Goal: Information Seeking & Learning: Check status

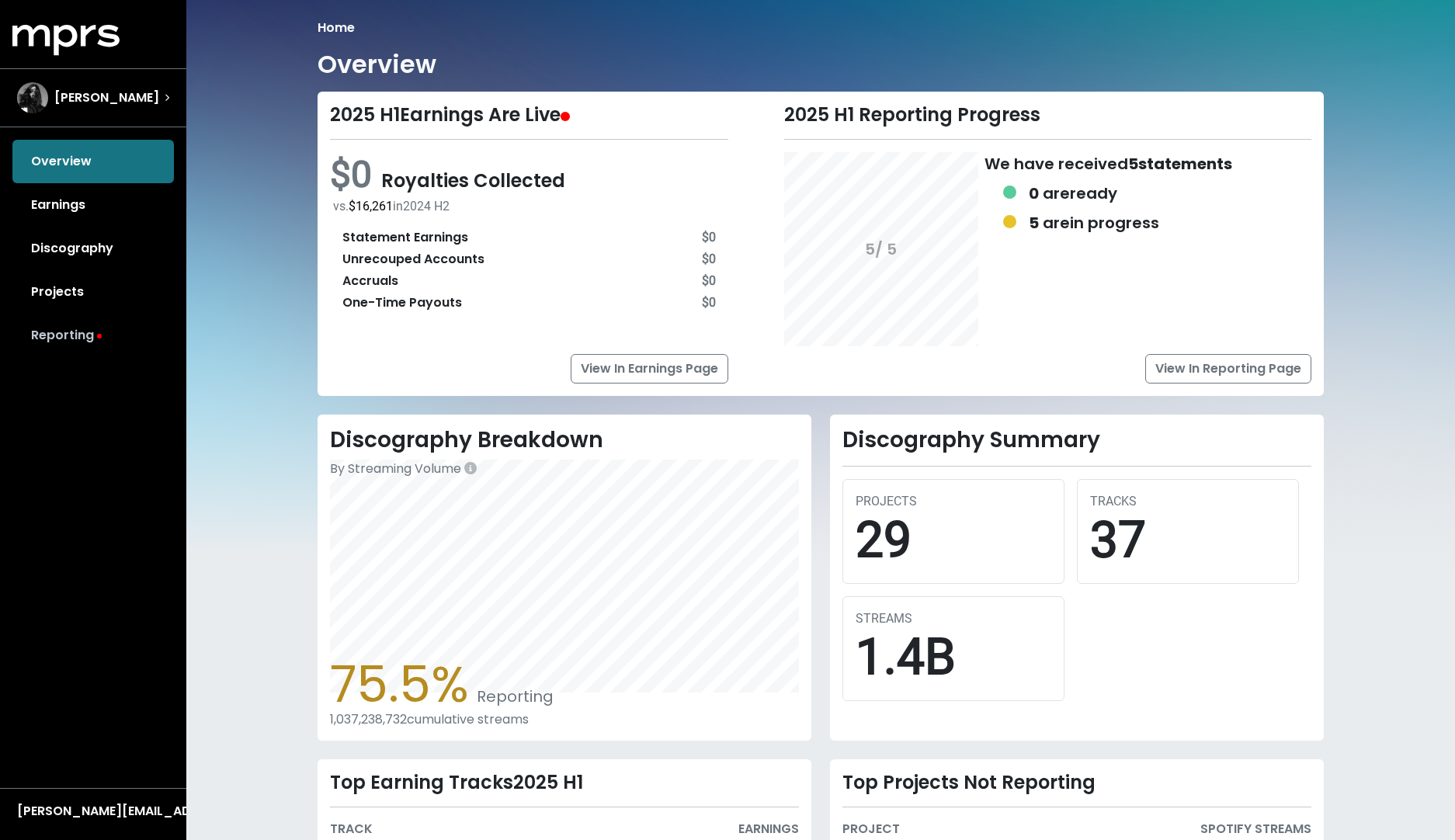
click at [95, 338] on link "Reporting" at bounding box center [92, 336] width 161 height 44
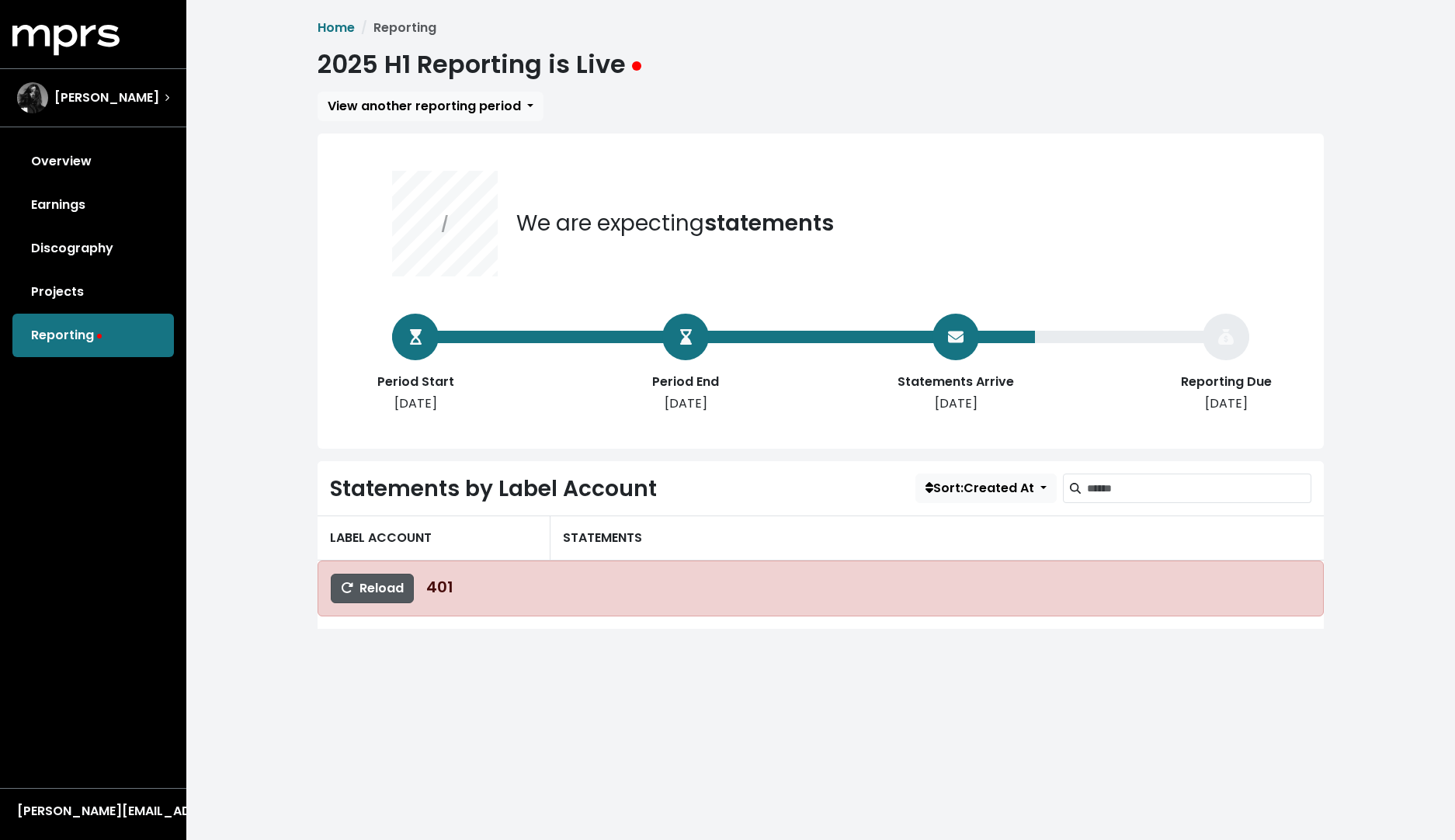
click at [384, 589] on span "Reload" at bounding box center [372, 588] width 63 height 18
click at [76, 289] on link "Projects" at bounding box center [92, 292] width 161 height 44
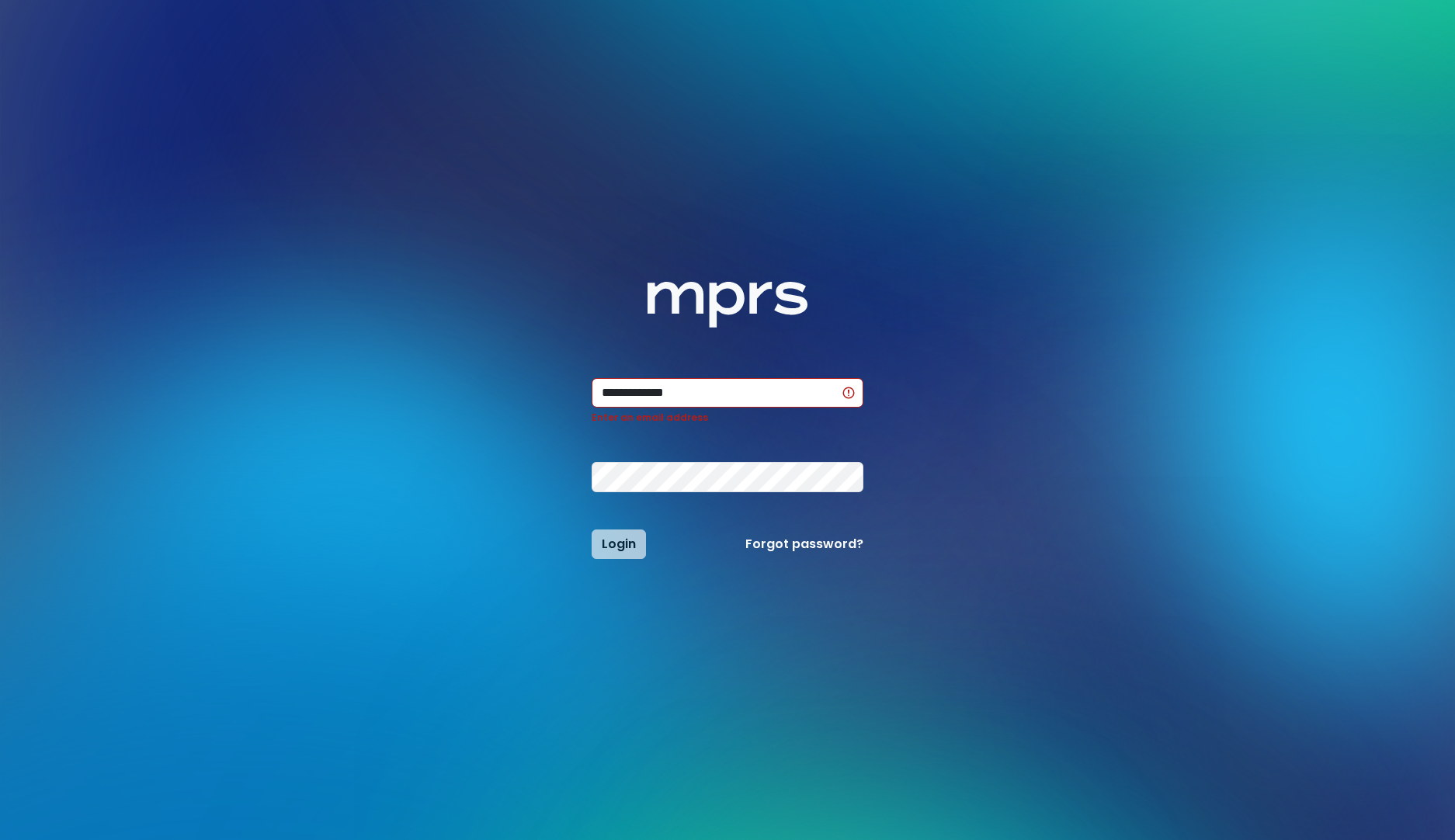
click at [623, 534] on div "Login Forgot password?" at bounding box center [728, 544] width 290 height 29
click at [613, 545] on div "Login Forgot password?" at bounding box center [728, 544] width 290 height 29
click at [630, 525] on form "**********" at bounding box center [728, 468] width 272 height 181
click at [699, 397] on input "**********" at bounding box center [728, 392] width 272 height 29
click at [684, 396] on input "**********" at bounding box center [728, 392] width 272 height 29
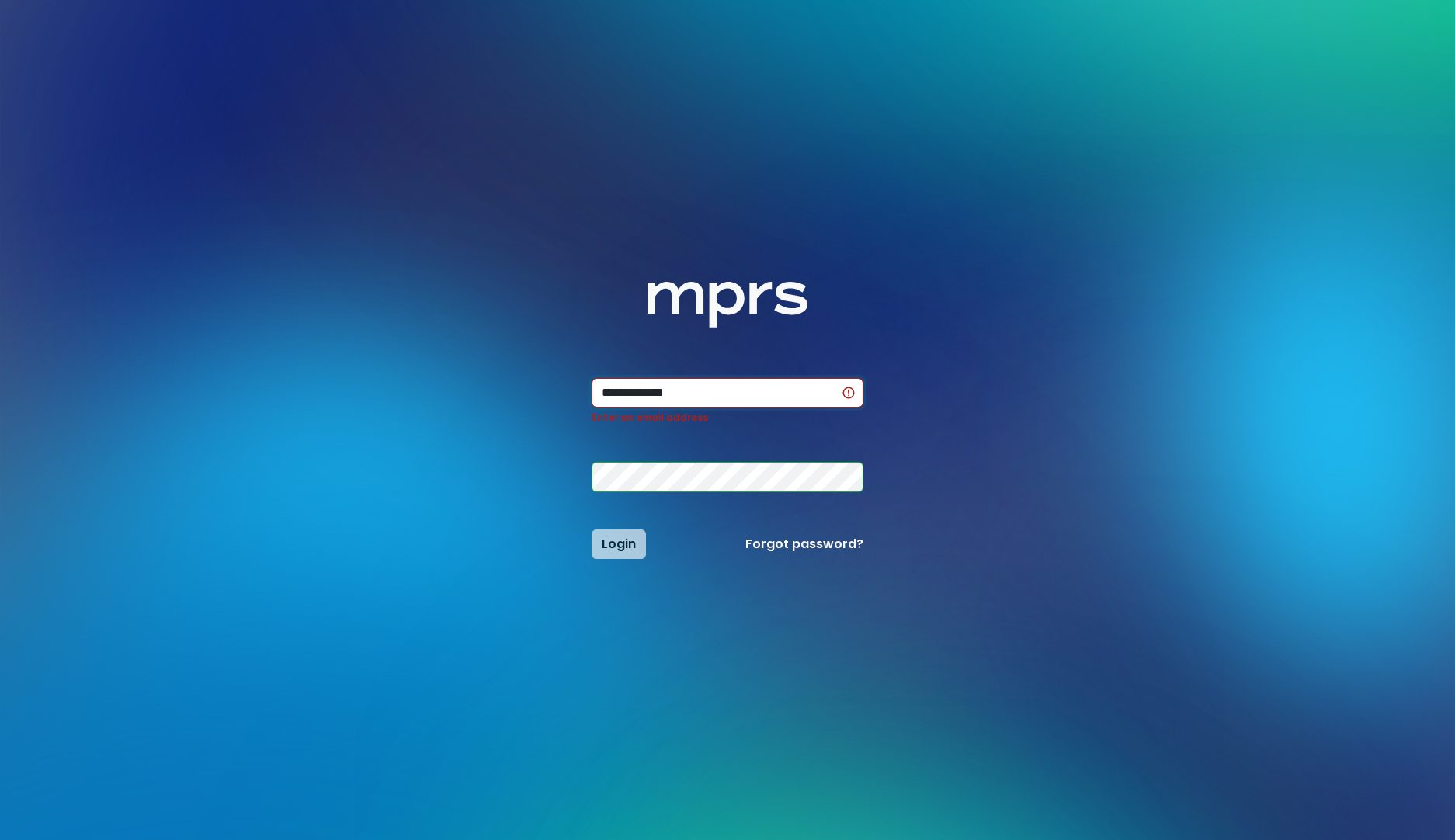
click at [684, 396] on input "**********" at bounding box center [728, 392] width 272 height 29
click at [689, 395] on input "**********" at bounding box center [728, 392] width 272 height 29
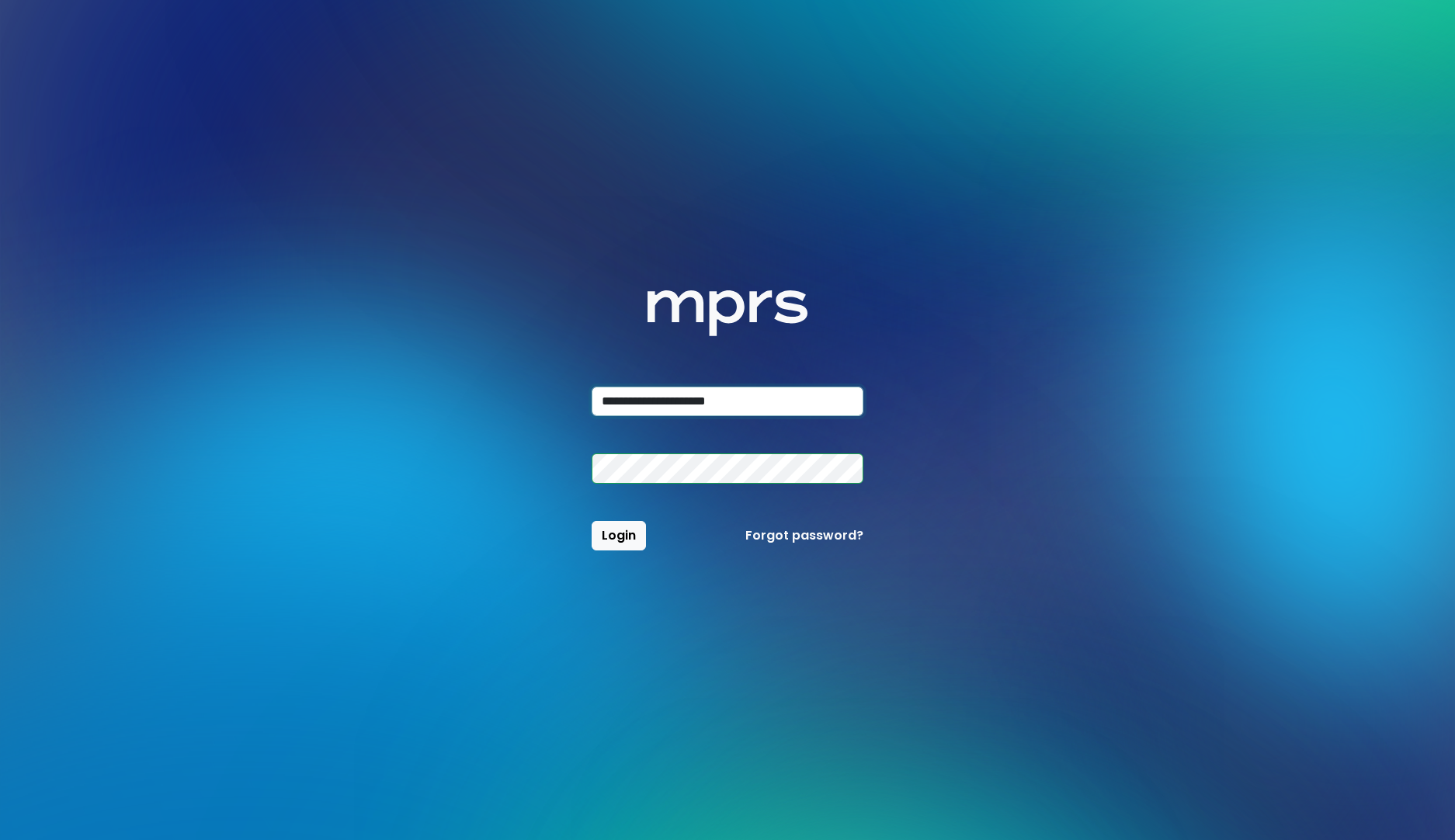
type input "**********"
click at [620, 532] on span "Login" at bounding box center [619, 535] width 34 height 18
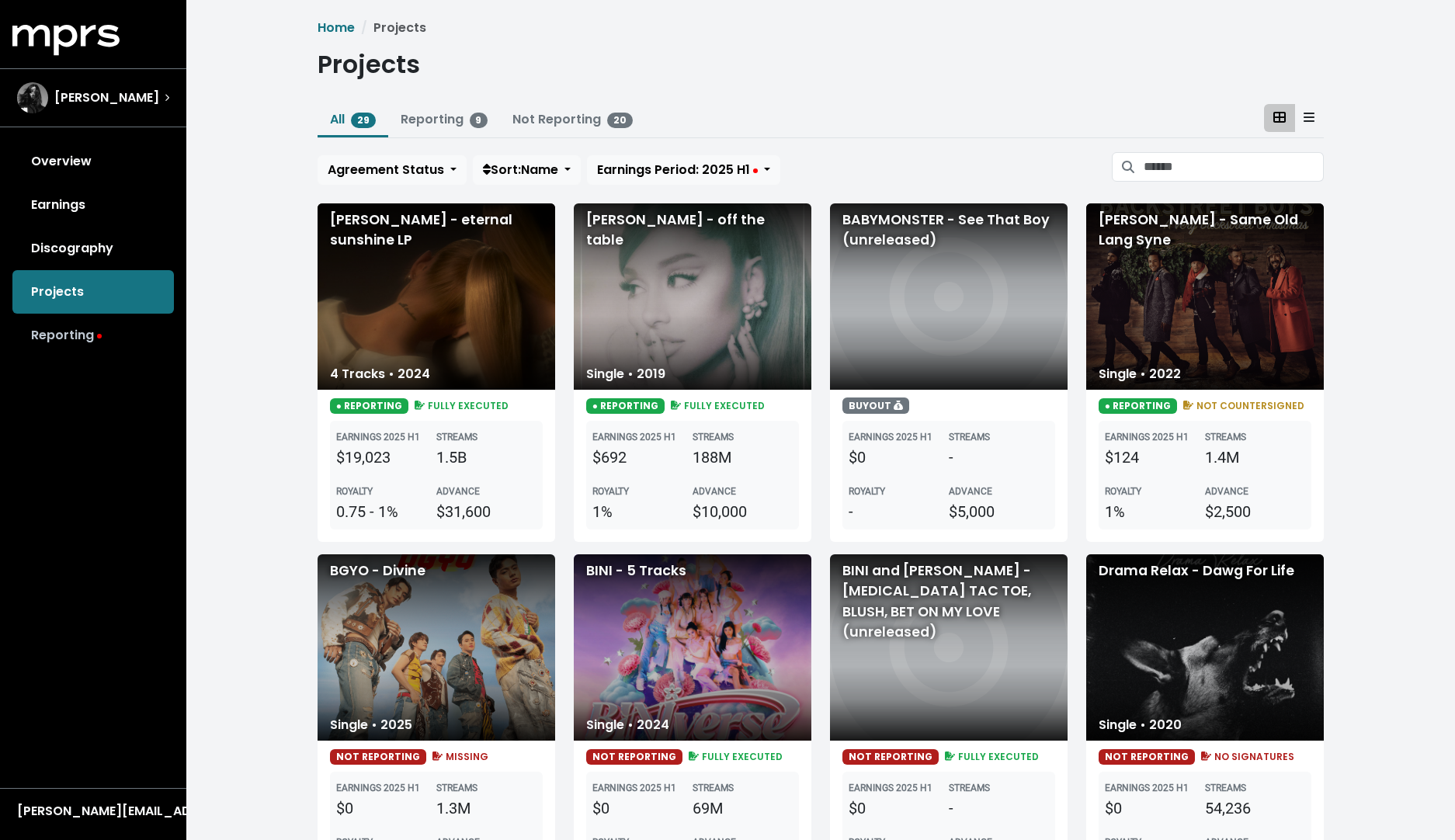
click at [97, 338] on icon at bounding box center [100, 336] width 5 height 5
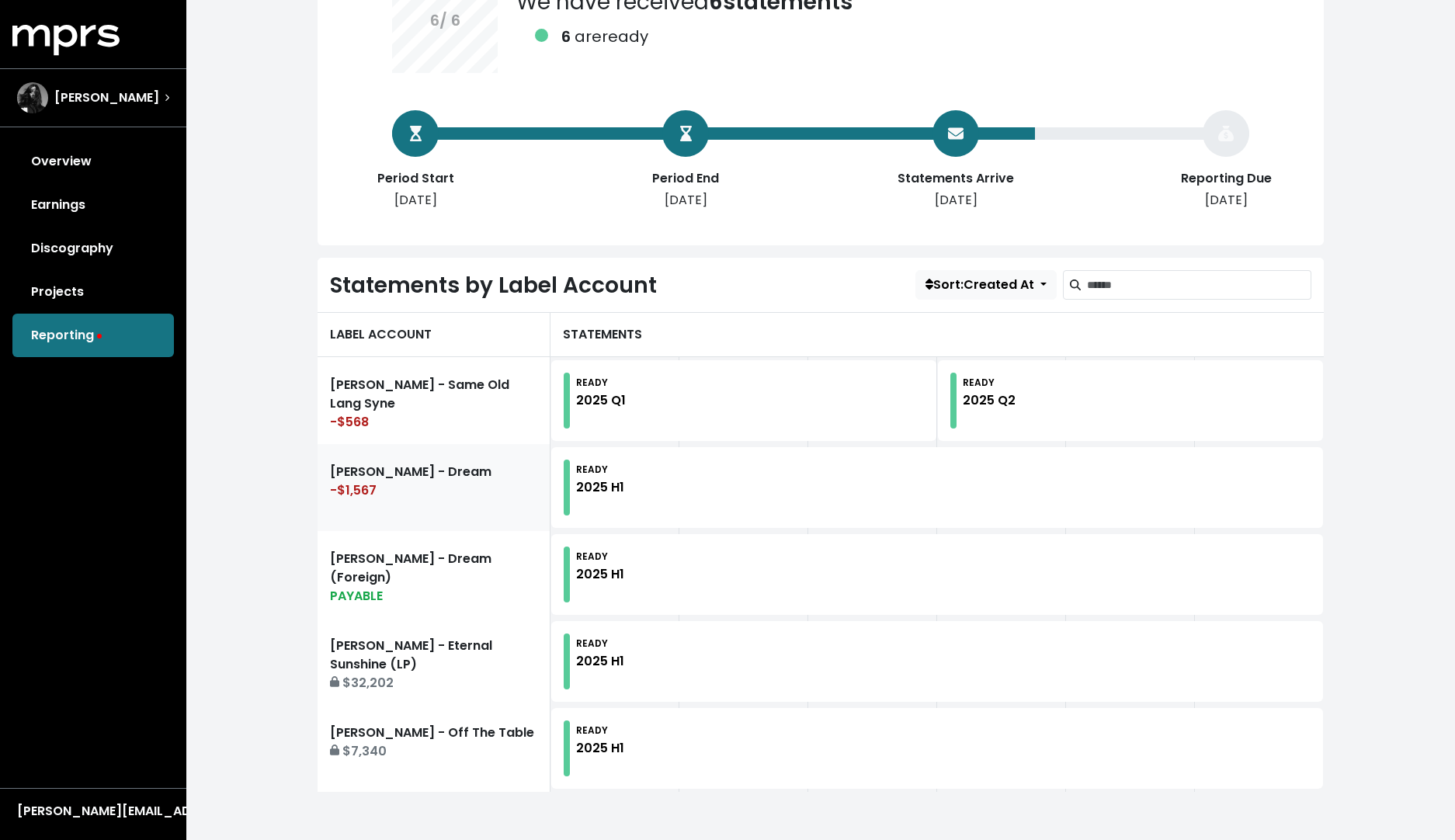
scroll to position [204, 0]
click at [67, 153] on link "Overview" at bounding box center [92, 161] width 161 height 44
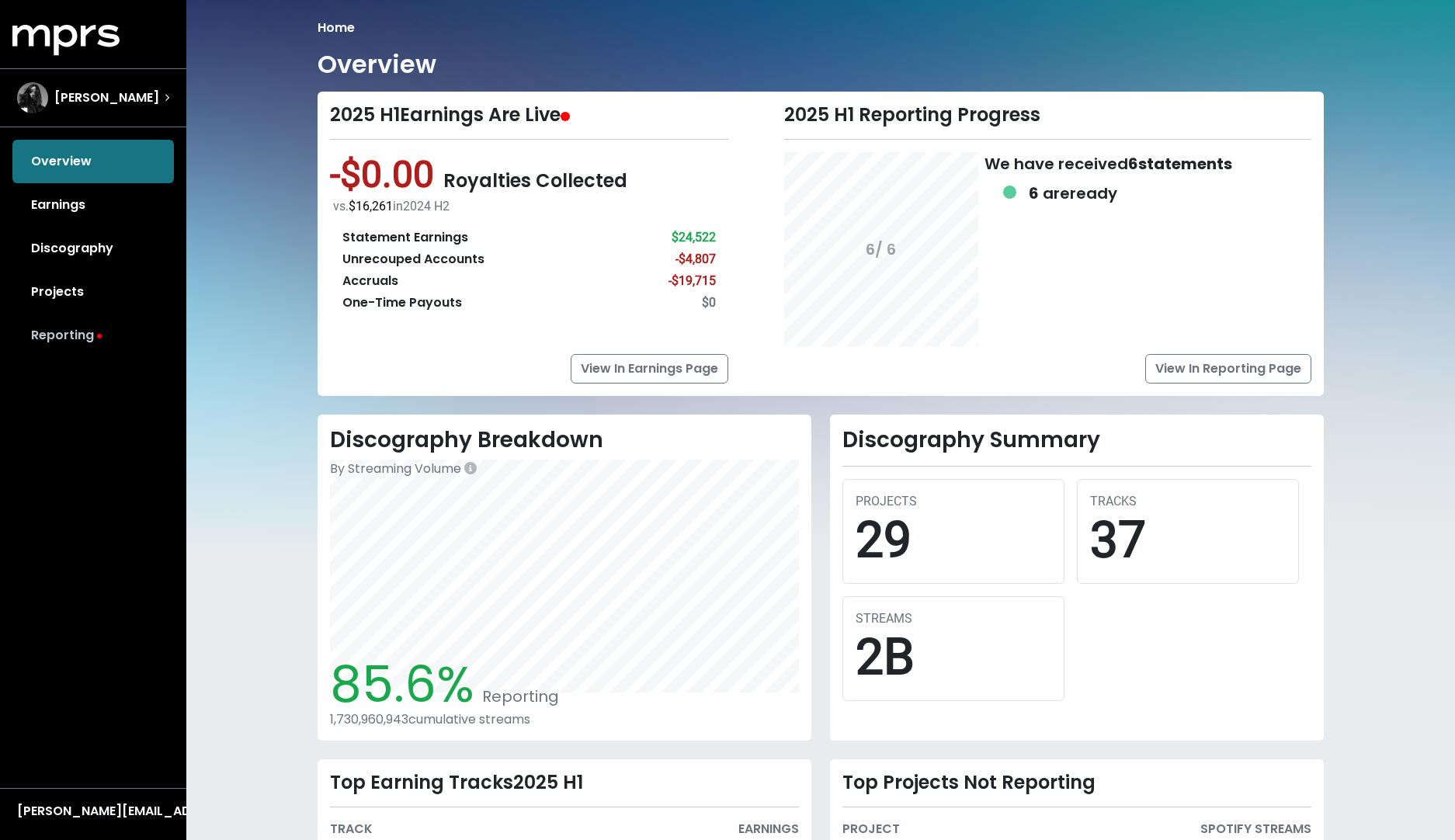
click at [81, 341] on link "Reporting" at bounding box center [92, 336] width 161 height 44
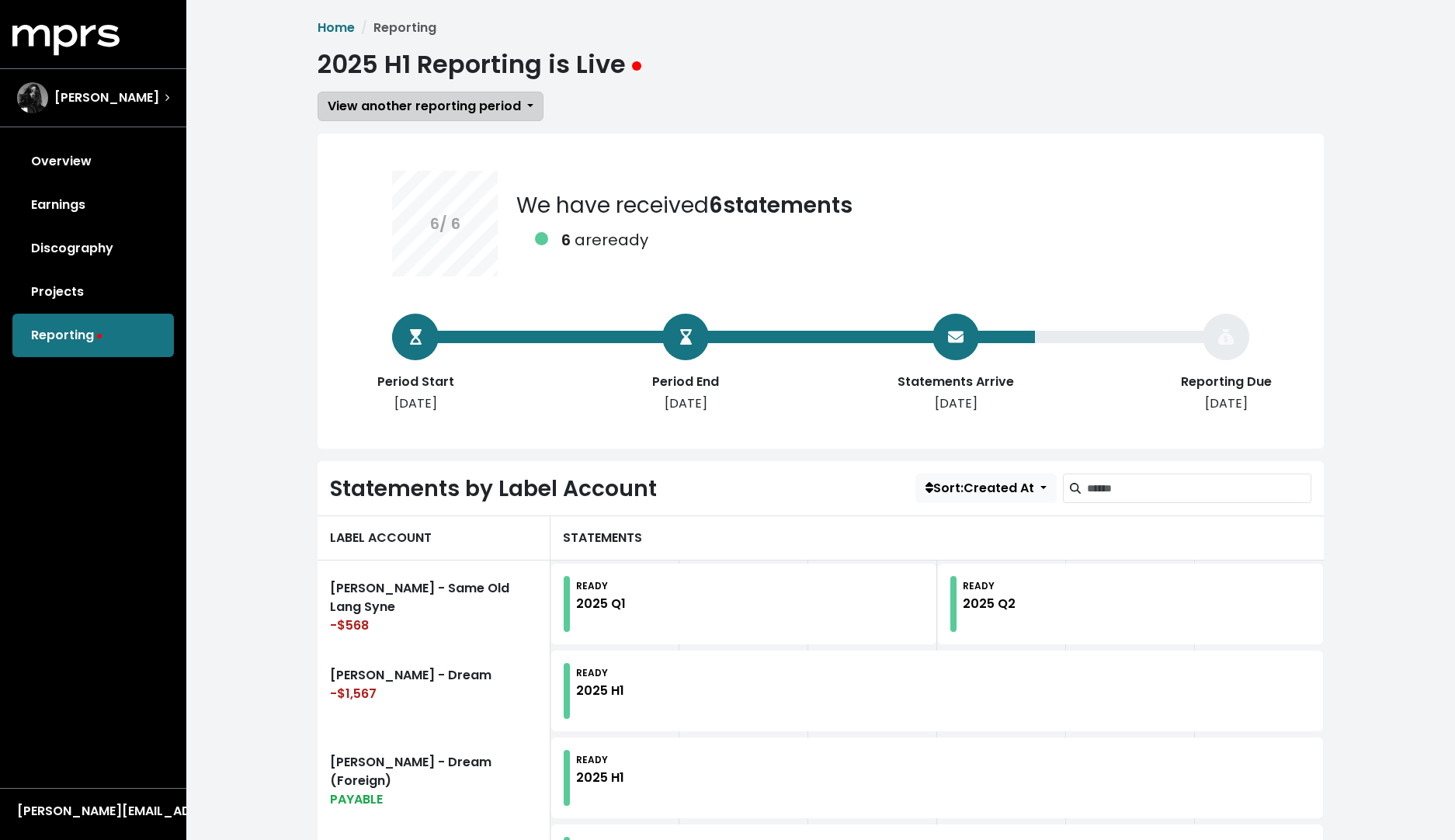
click at [524, 109] on button "View another reporting period" at bounding box center [431, 106] width 226 height 29
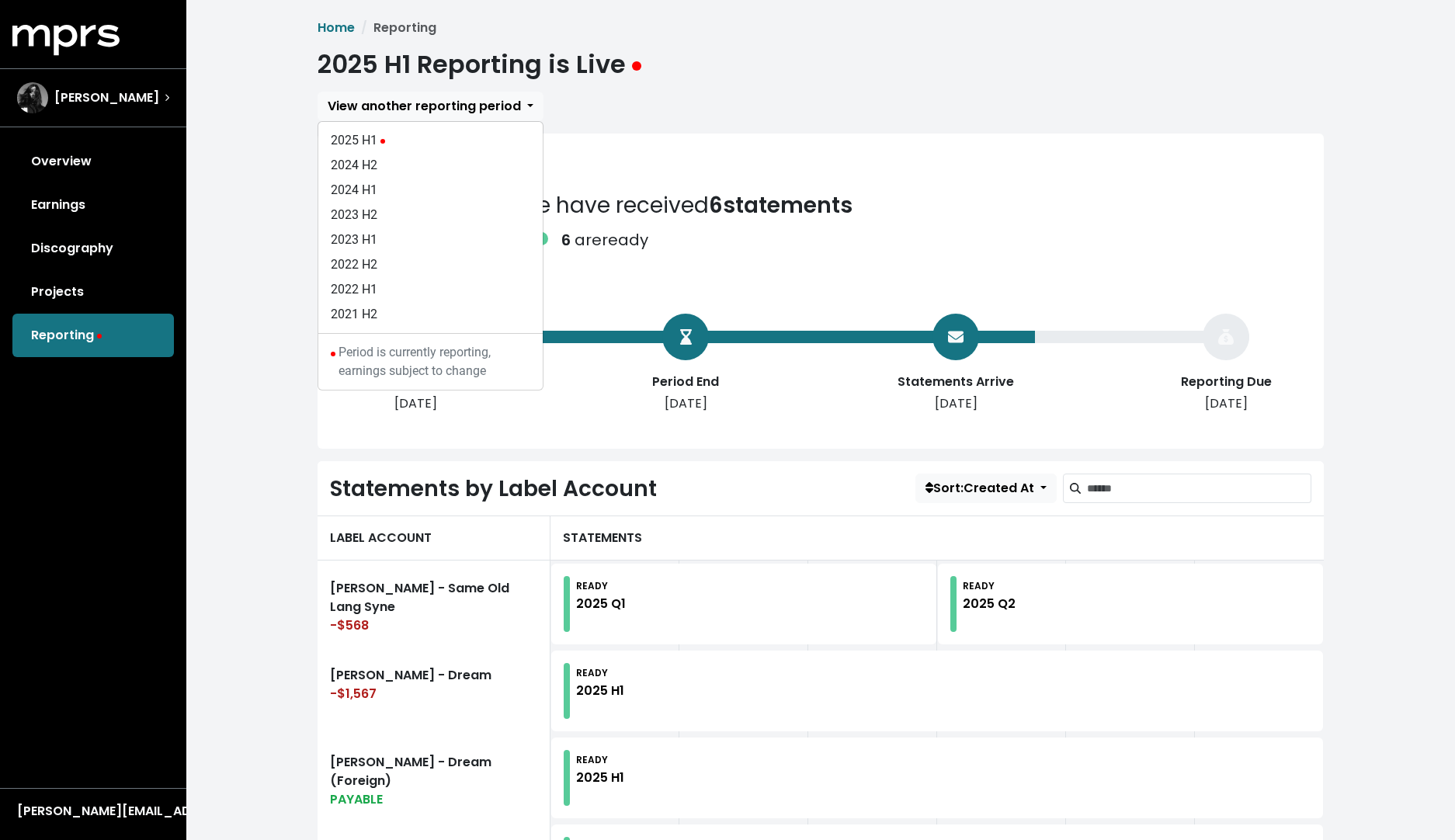
click at [646, 603] on div "READY 2025 Q1" at bounding box center [749, 603] width 348 height 56
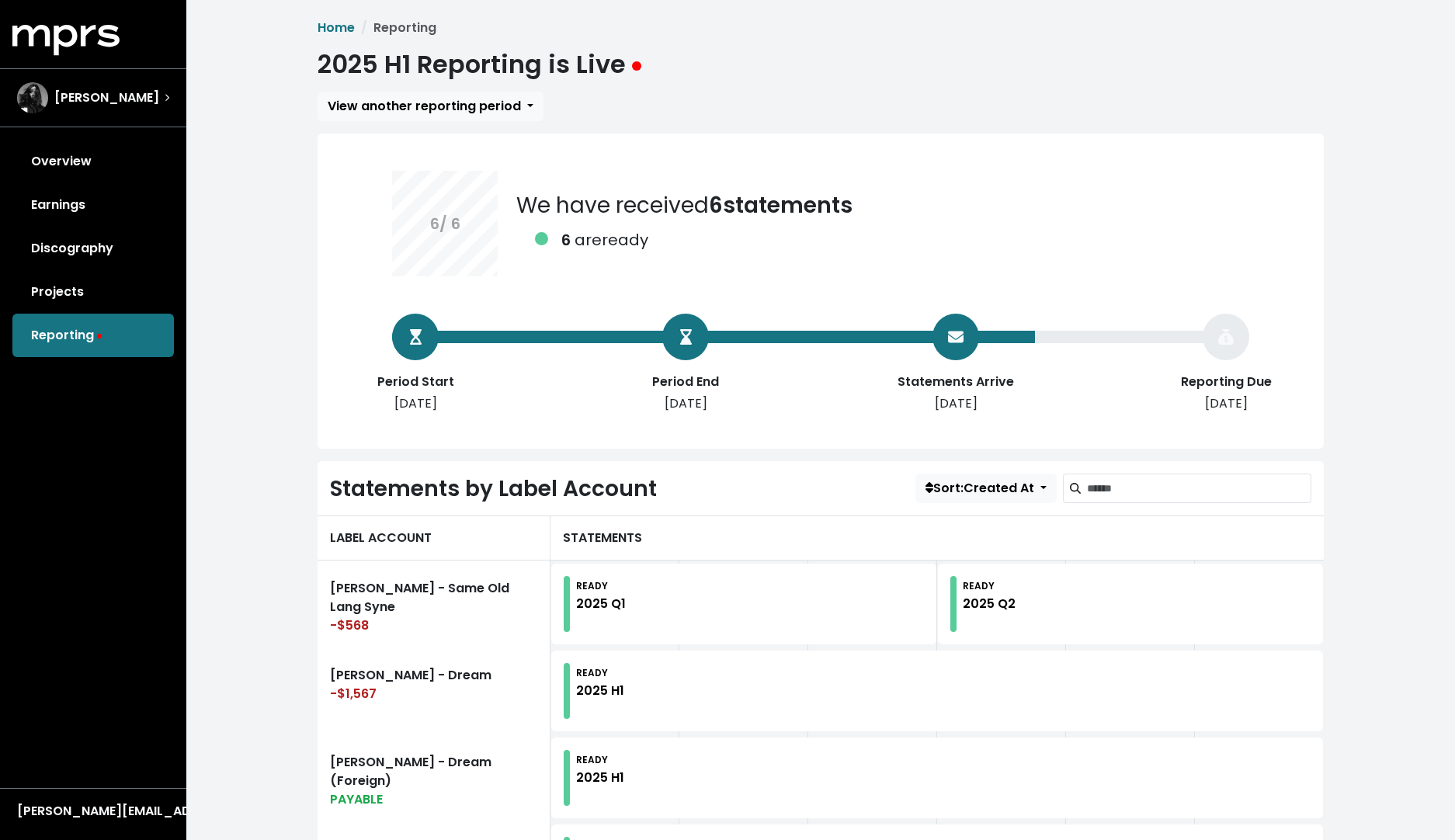
click at [603, 603] on div "2025 Q1" at bounding box center [600, 603] width 49 height 19
click at [106, 210] on link "Earnings" at bounding box center [92, 205] width 161 height 44
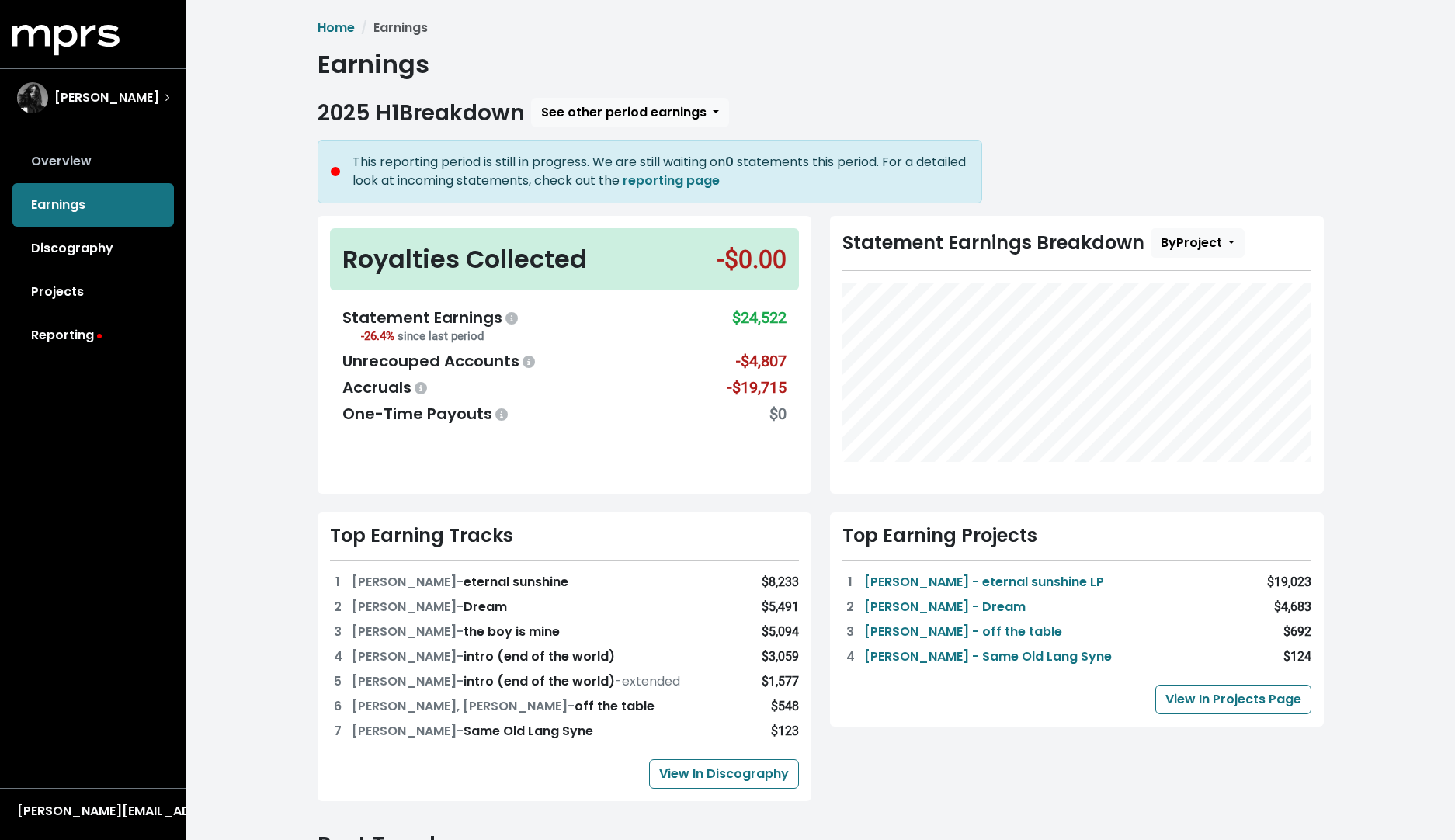
click at [87, 158] on link "Overview" at bounding box center [92, 161] width 161 height 44
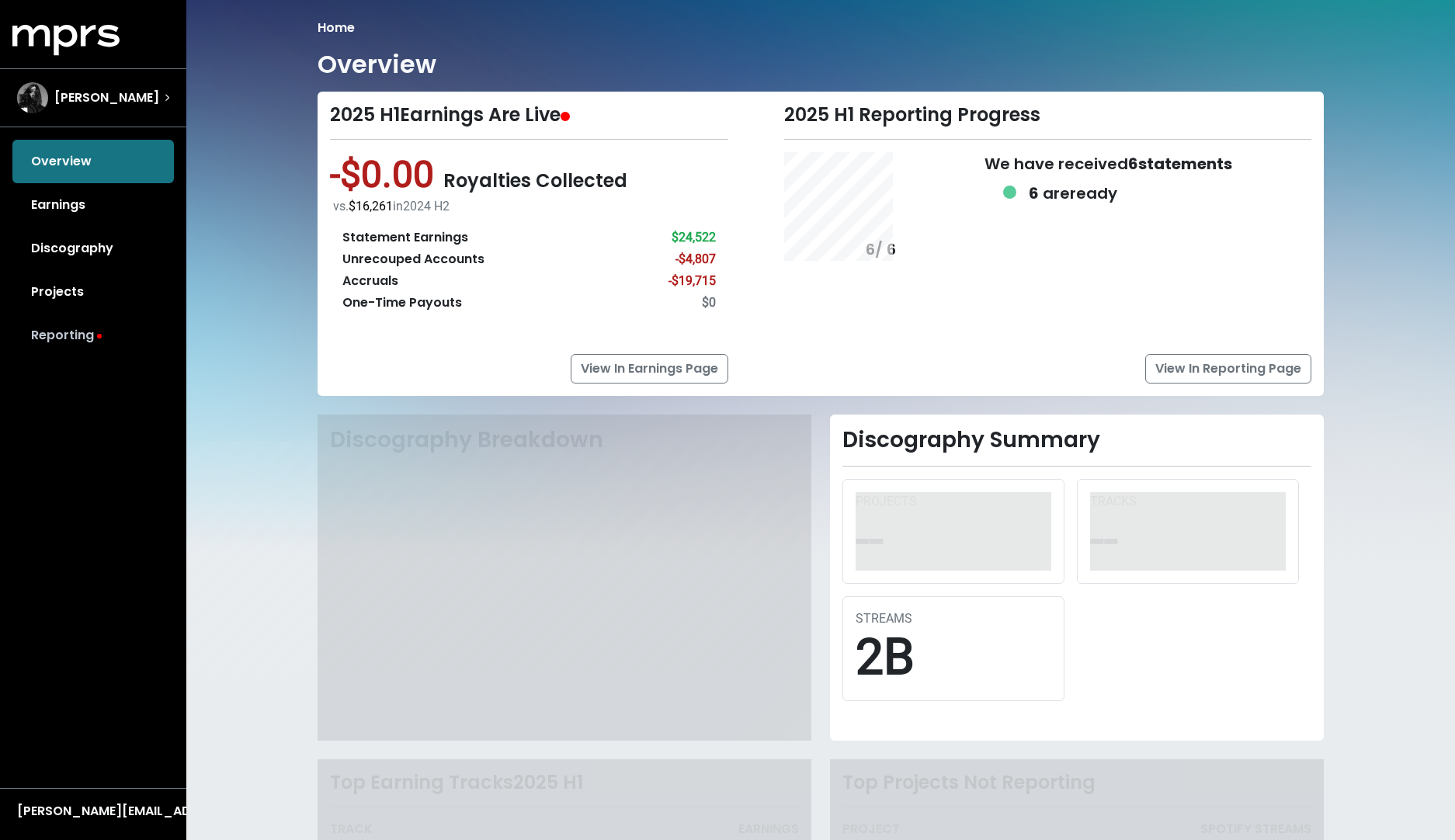
click at [85, 332] on link "Reporting" at bounding box center [92, 336] width 161 height 44
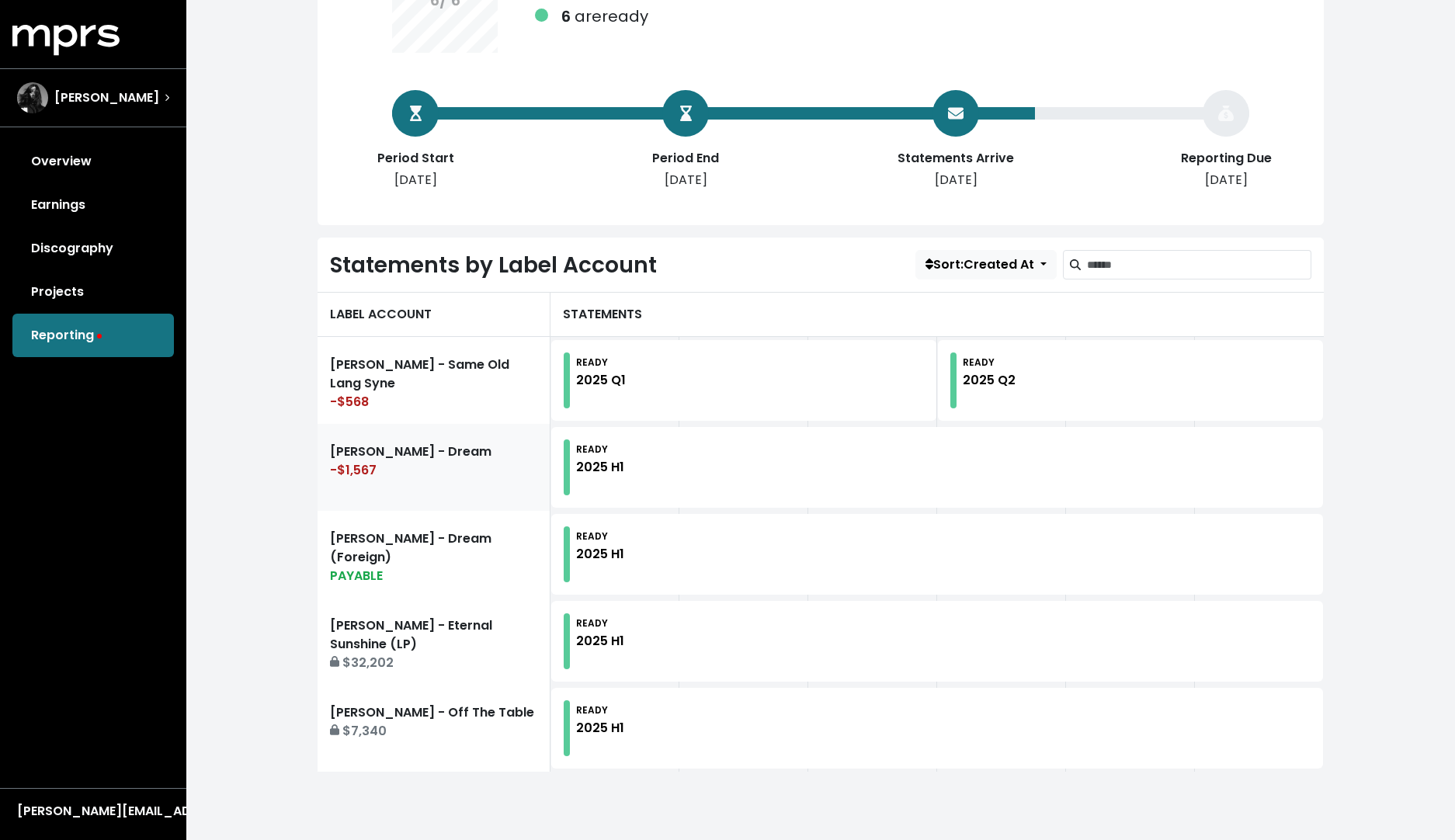
scroll to position [224, 0]
click at [393, 653] on link "[PERSON_NAME] - Eternal Sunshine (LP) $32,202" at bounding box center [434, 641] width 233 height 87
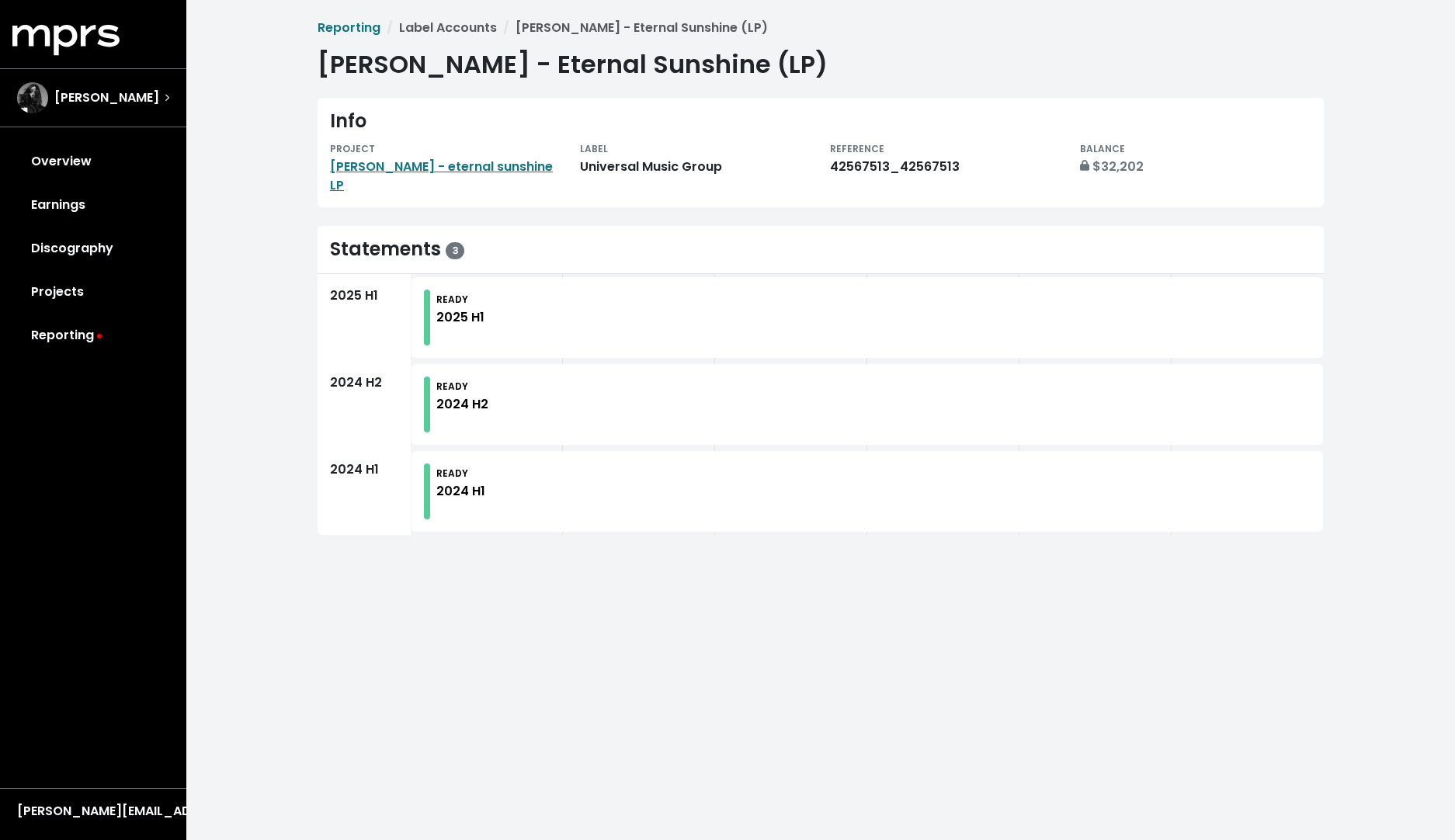
click at [444, 319] on div "READY 2025 H1" at bounding box center [460, 317] width 48 height 56
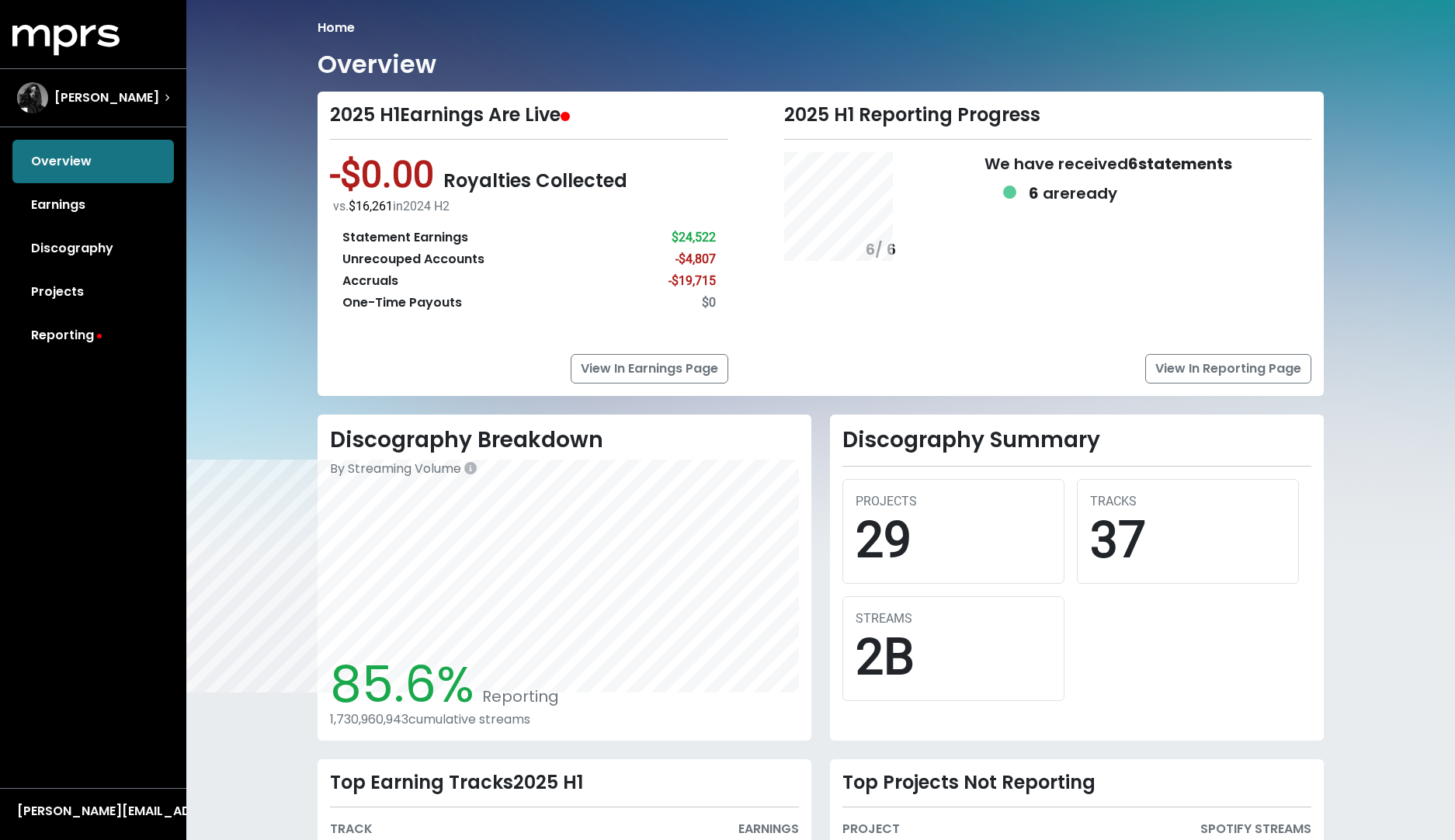
click at [65, 159] on div "Overview Earnings Discography Projects Reporting" at bounding box center [93, 248] width 187 height 217
click at [64, 165] on div "Overview Earnings Discography Projects Reporting" at bounding box center [93, 248] width 187 height 217
click at [64, 165] on div "Overview Earnings Discography Projects Reporting" at bounding box center [93, 248] width 187 height 217
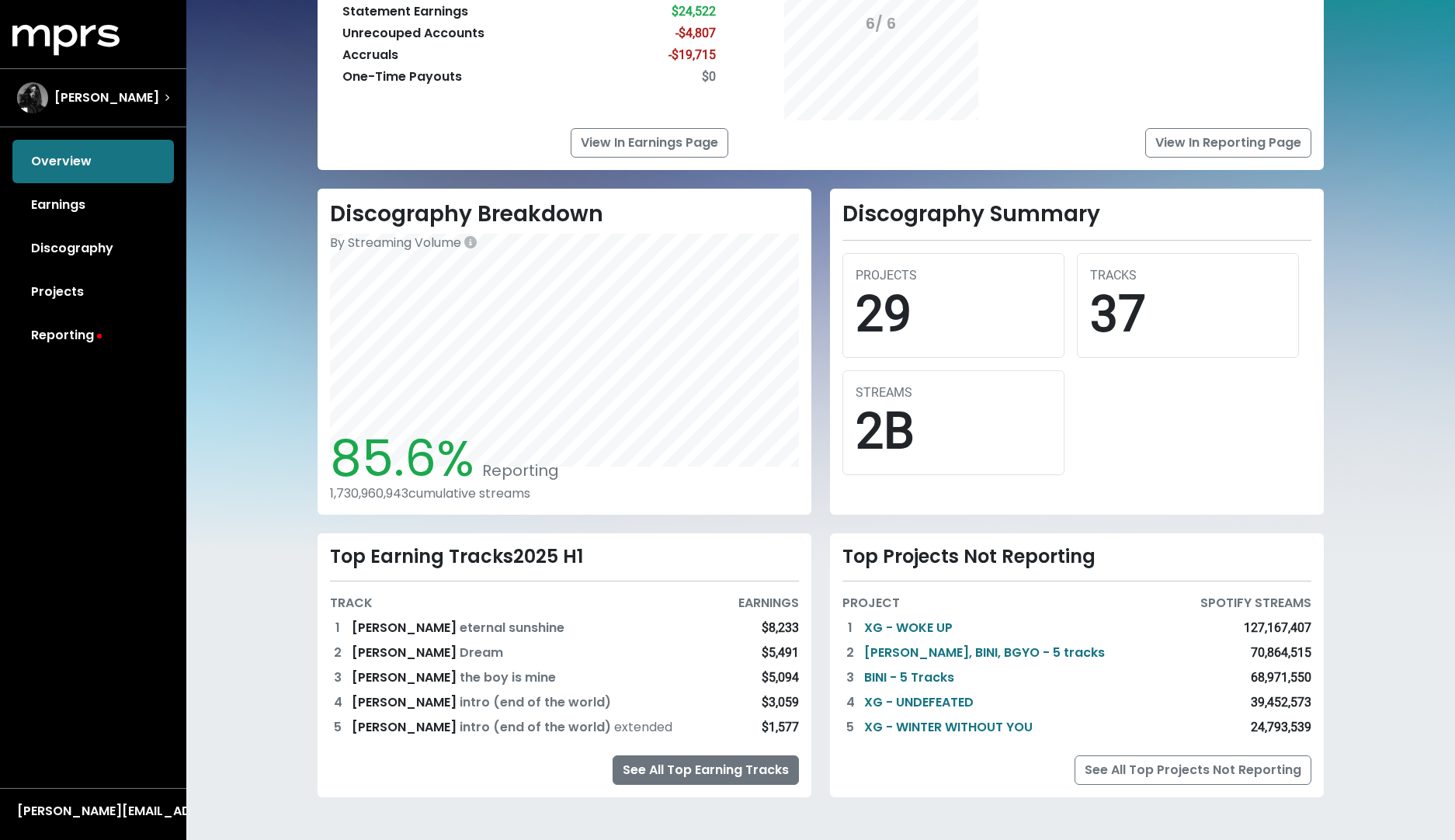
click at [747, 769] on link "See All Top Earning Tracks" at bounding box center [706, 770] width 187 height 29
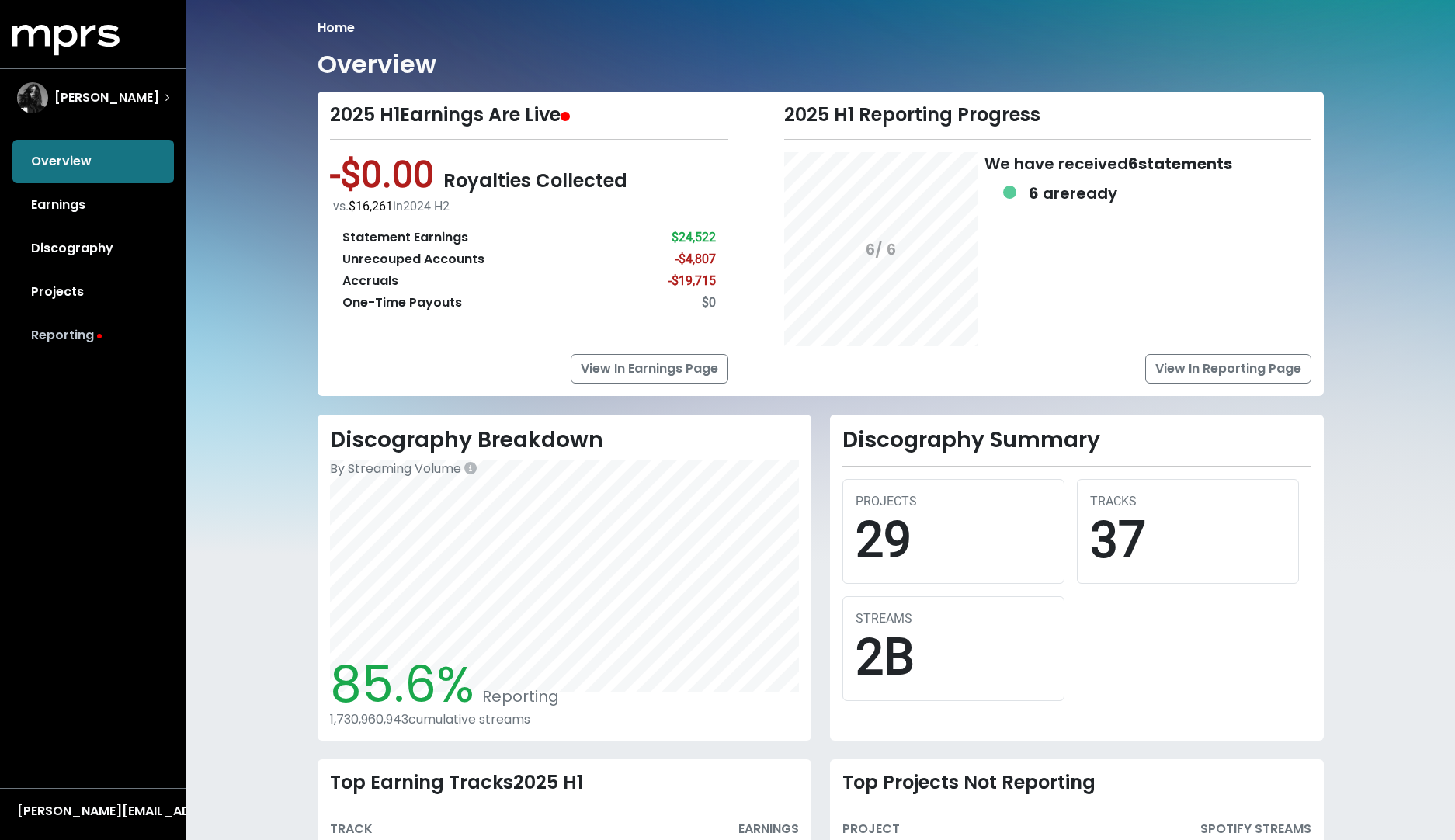
click at [73, 338] on link "Reporting" at bounding box center [92, 336] width 161 height 44
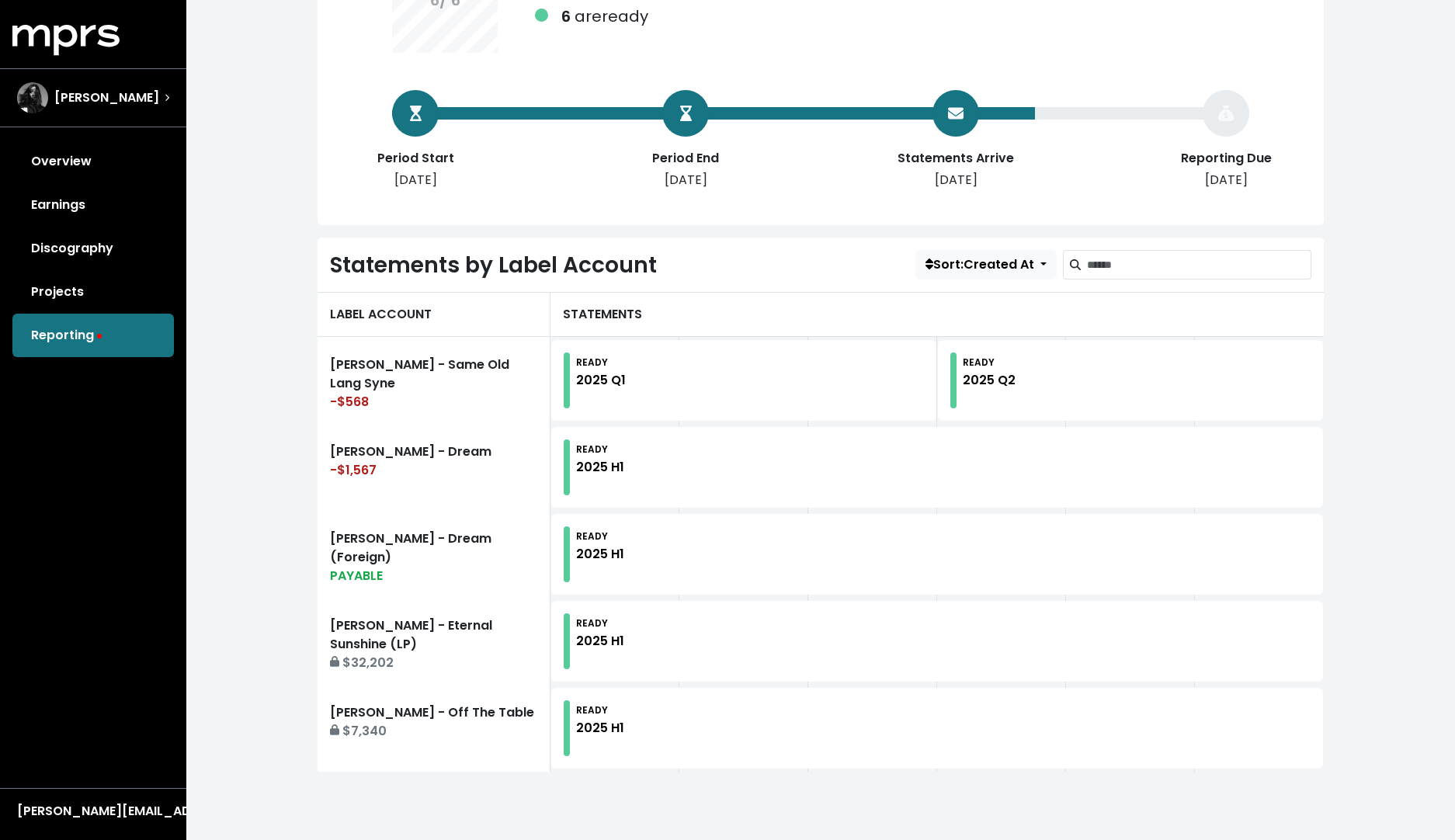
scroll to position [224, 0]
click at [69, 163] on link "Overview" at bounding box center [92, 161] width 161 height 44
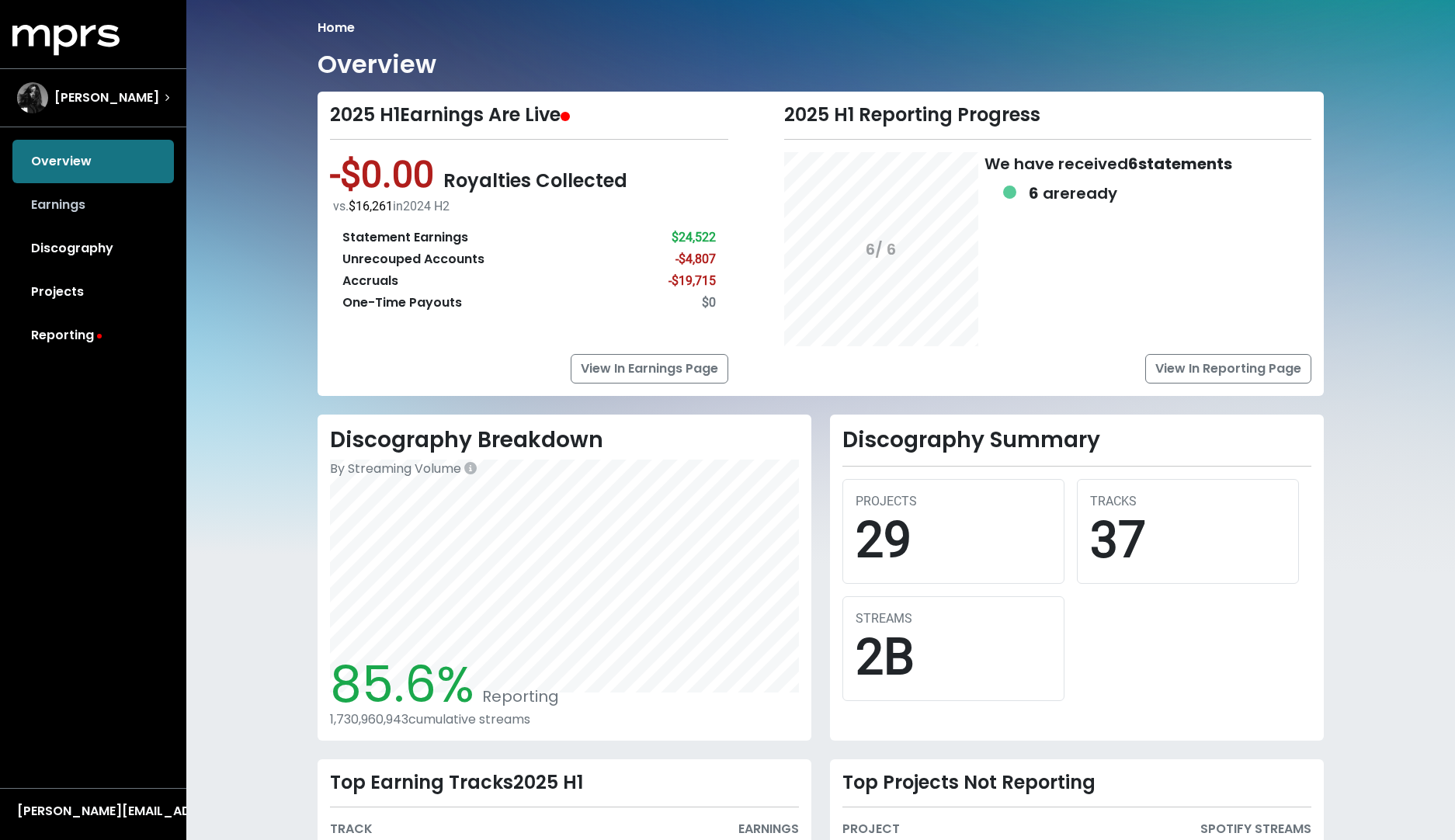
click at [71, 214] on link "Earnings" at bounding box center [92, 205] width 161 height 44
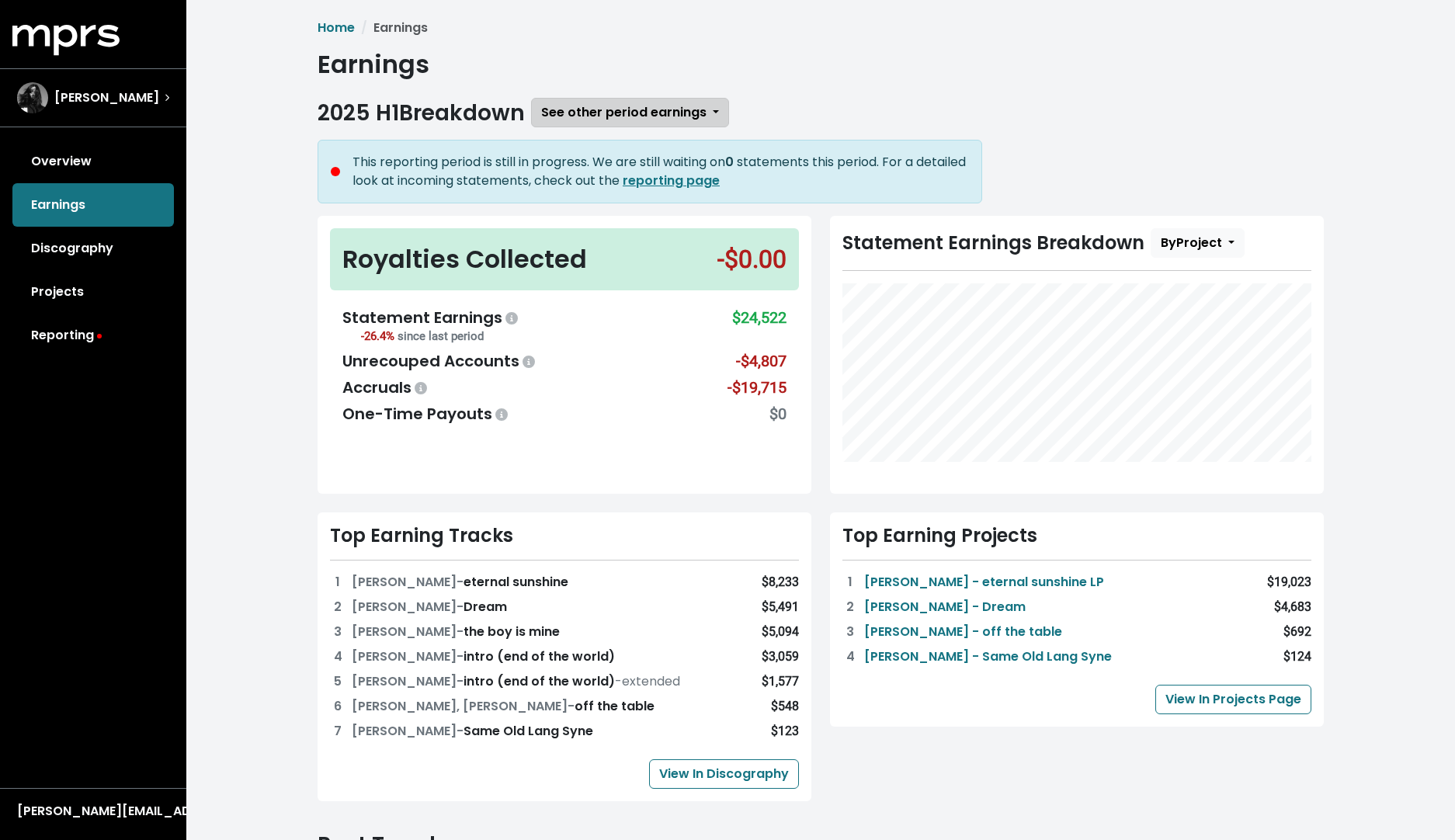
click at [716, 103] on button "See other period earnings" at bounding box center [630, 113] width 198 height 29
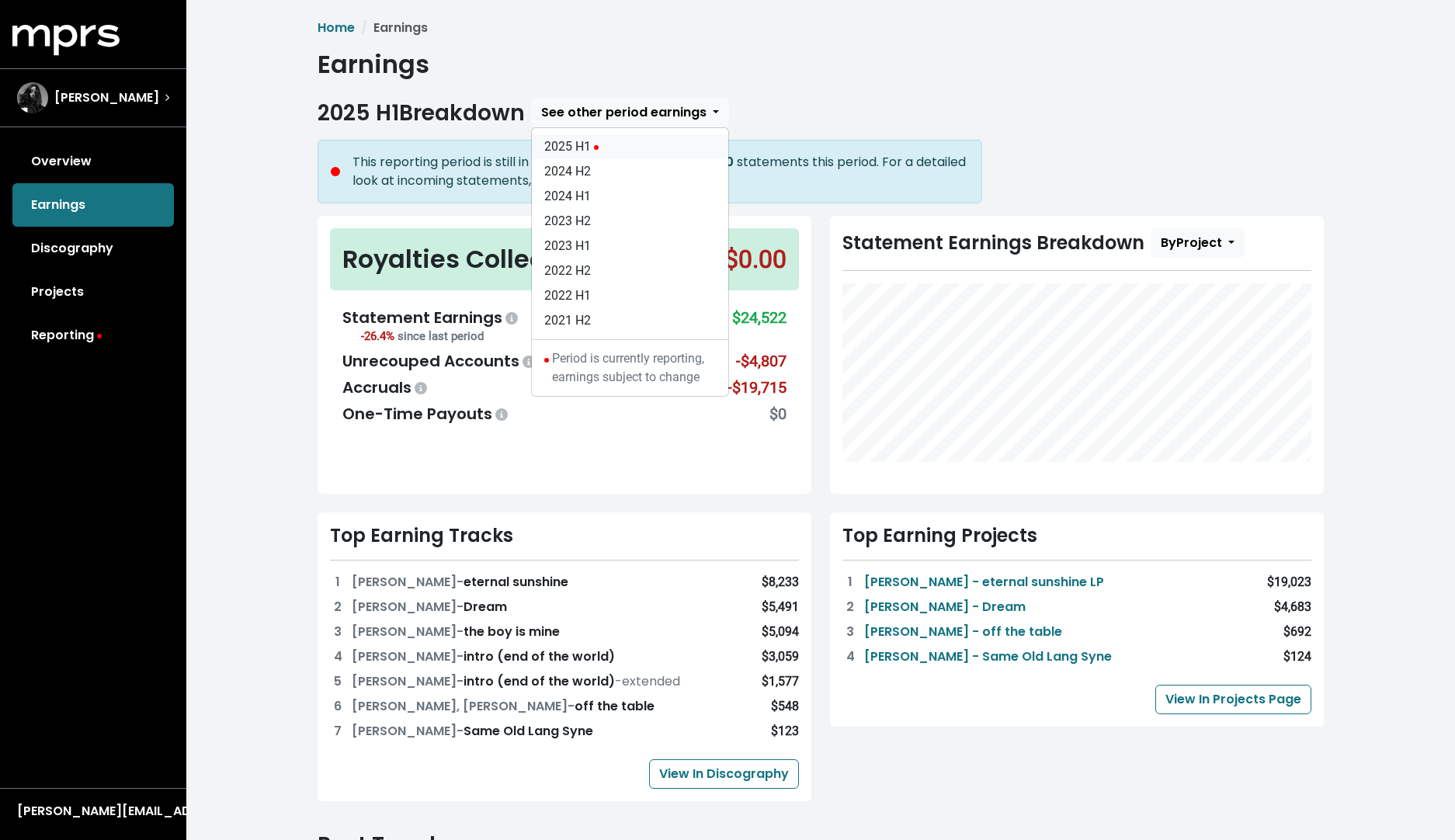
click at [637, 150] on link "2025 H1" at bounding box center [630, 147] width 196 height 25
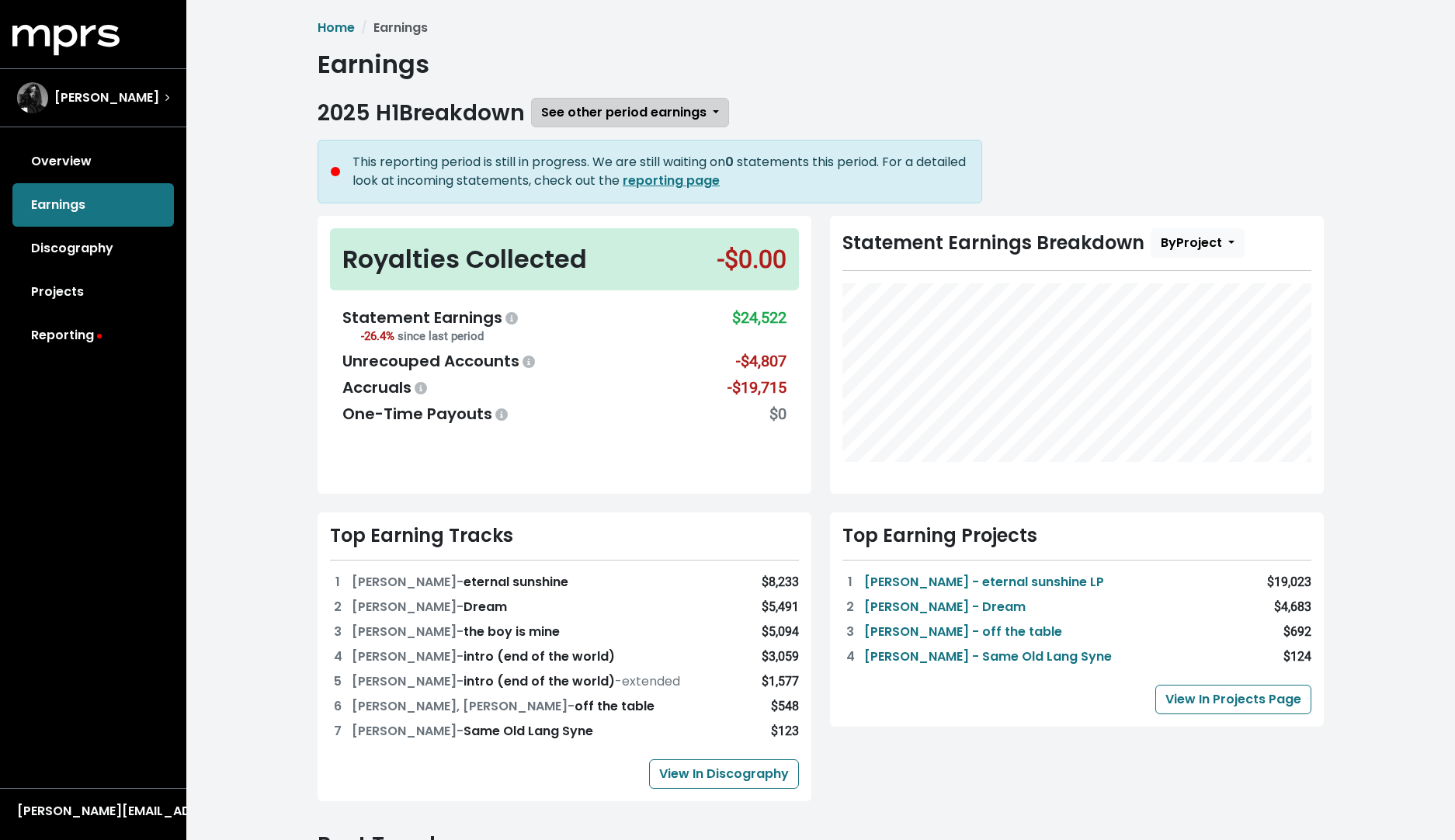
click at [715, 115] on button "See other period earnings" at bounding box center [630, 113] width 198 height 29
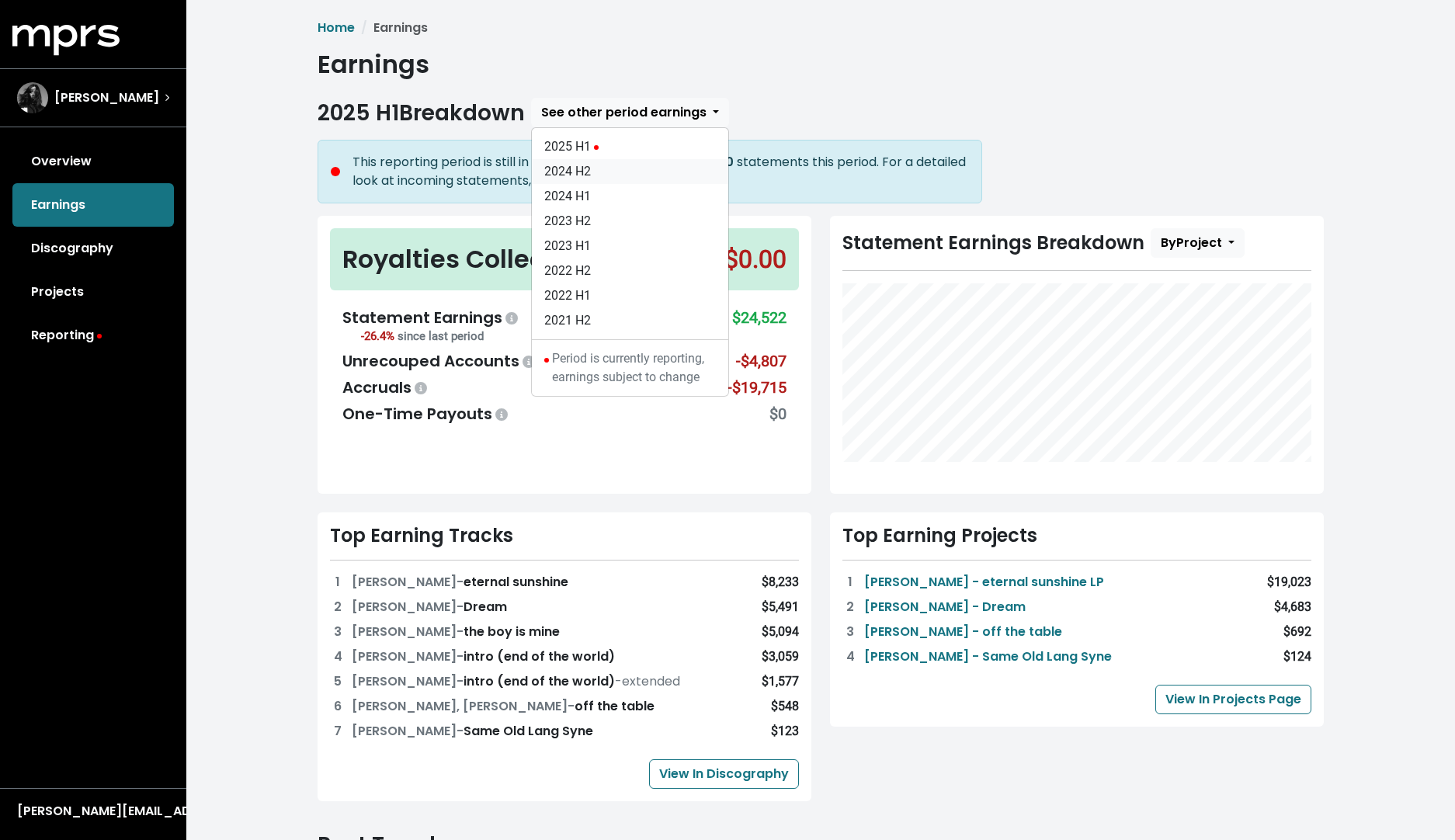
click at [633, 174] on link "2024 H2" at bounding box center [630, 171] width 196 height 25
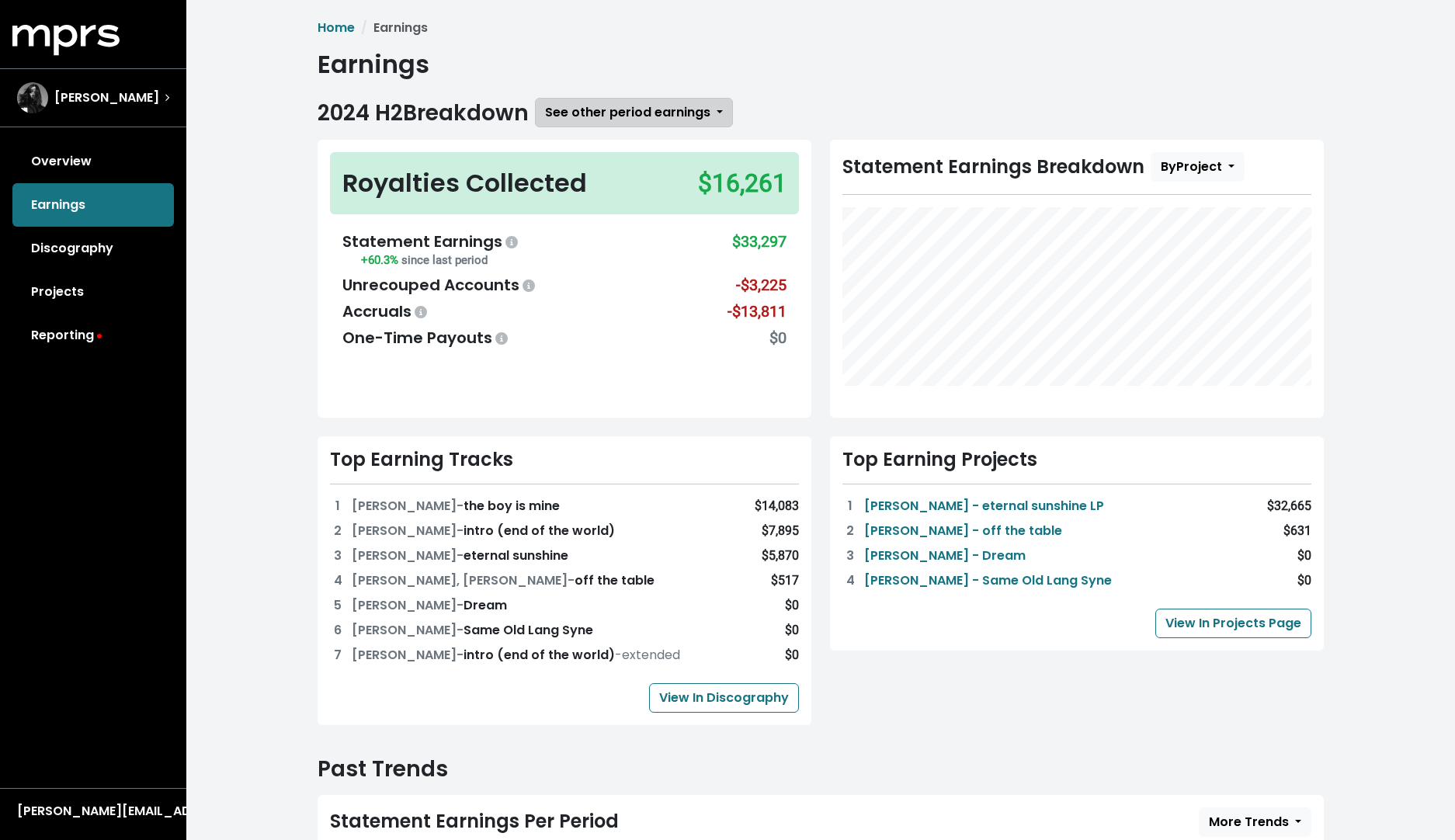
click at [716, 112] on button "See other period earnings" at bounding box center [634, 113] width 198 height 29
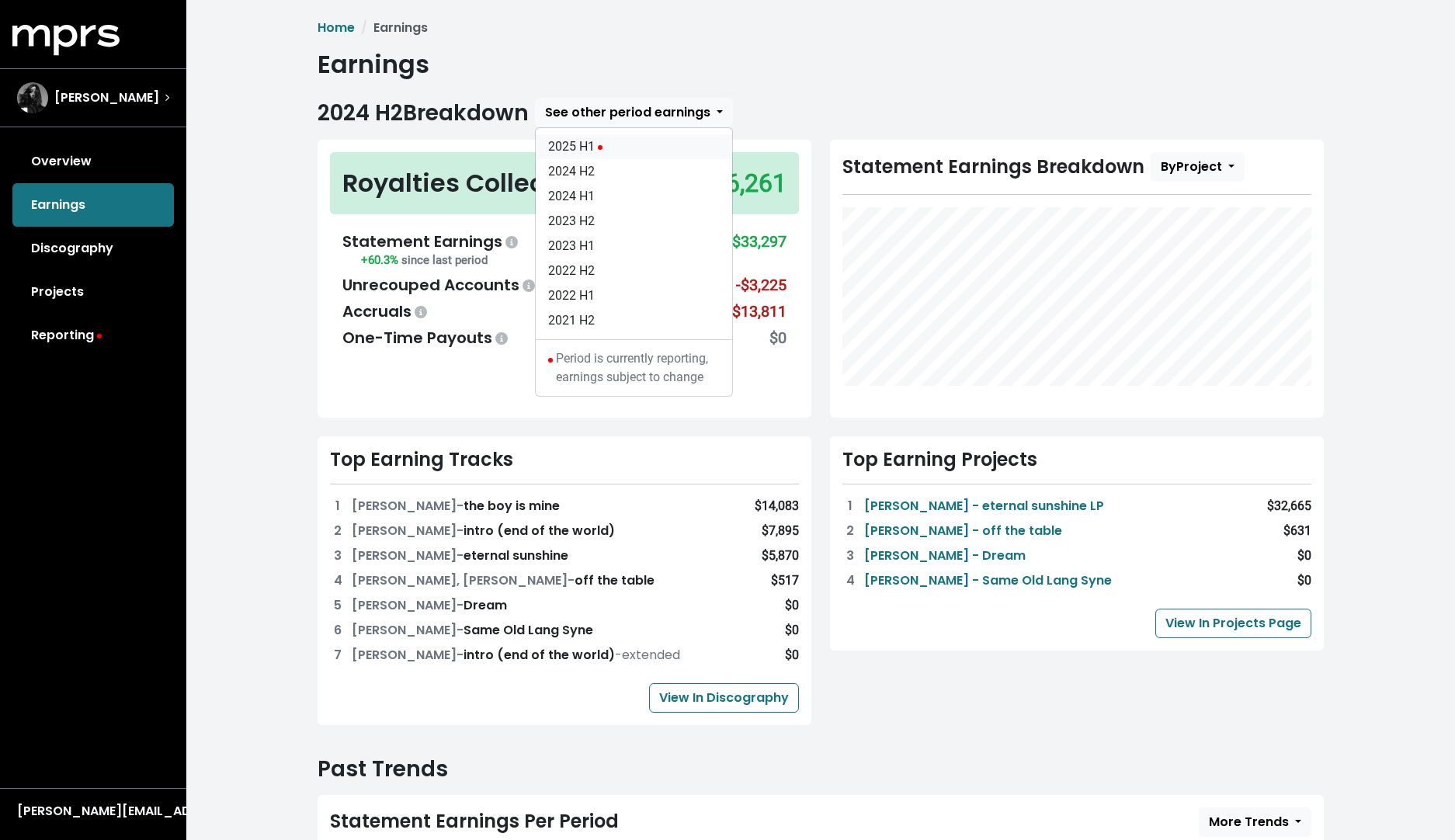
click at [650, 152] on link "2025 H1" at bounding box center [634, 147] width 196 height 25
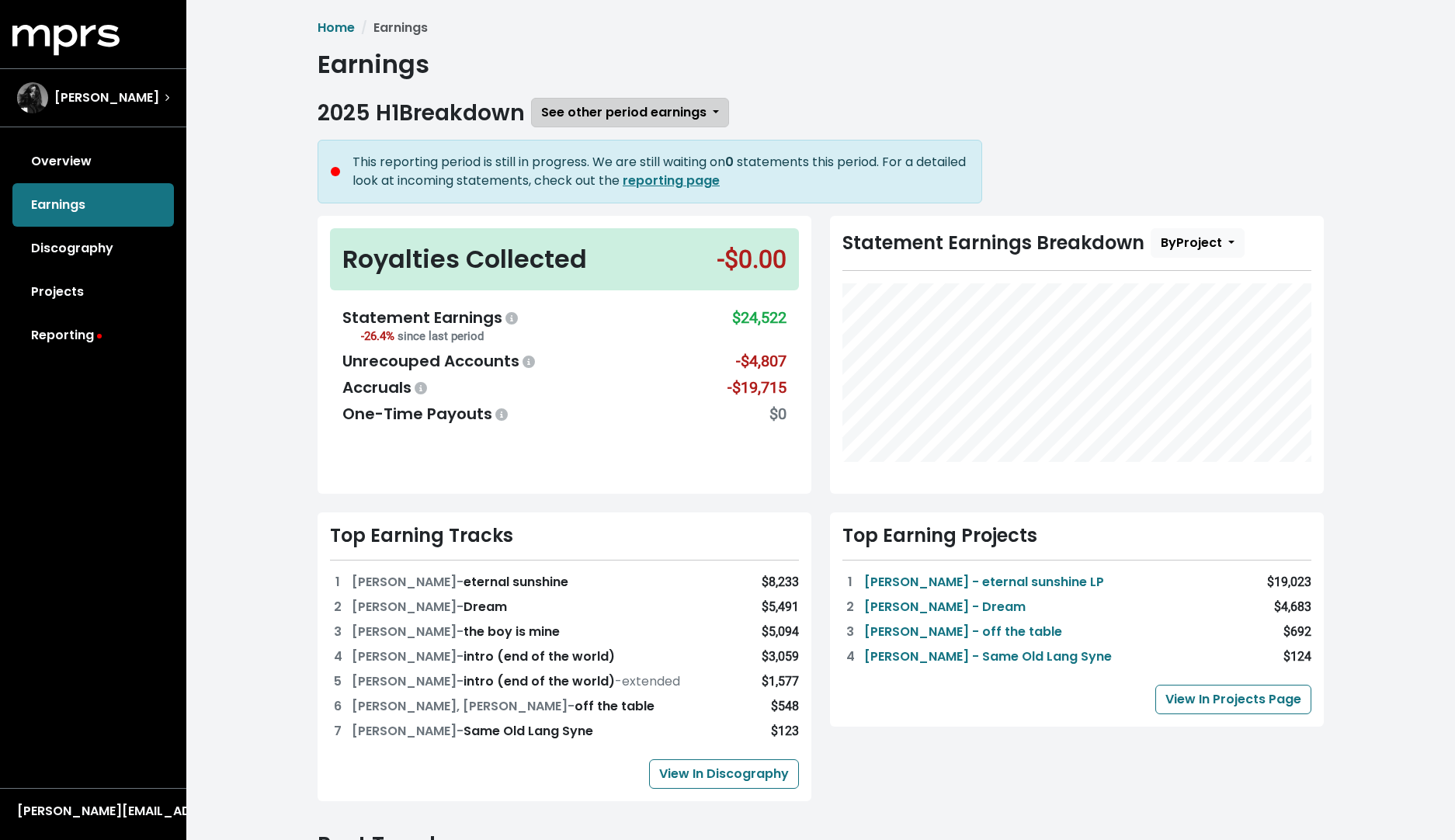
click at [712, 111] on button "See other period earnings" at bounding box center [630, 113] width 198 height 29
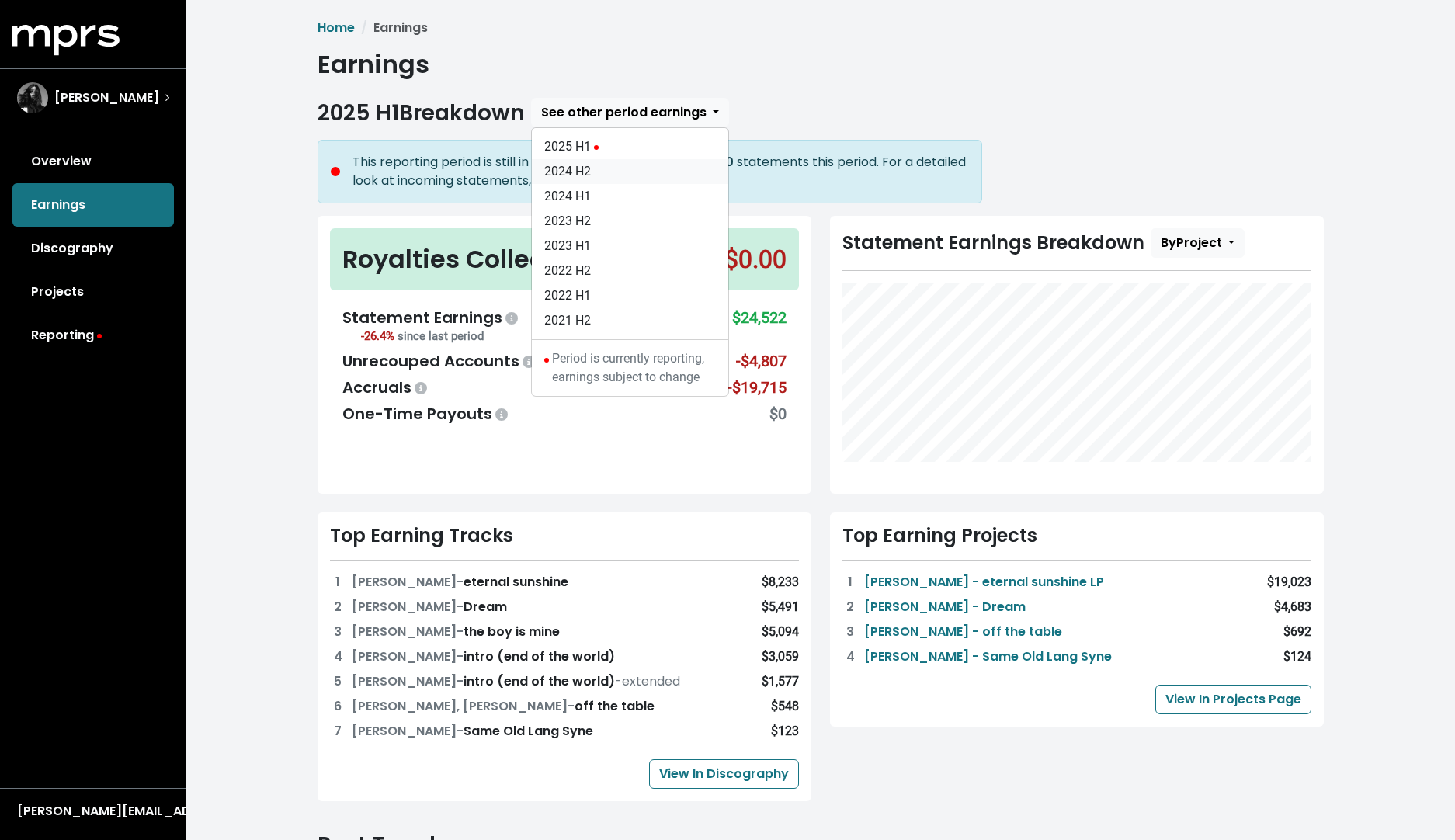
click at [626, 174] on link "2024 H2" at bounding box center [630, 171] width 196 height 25
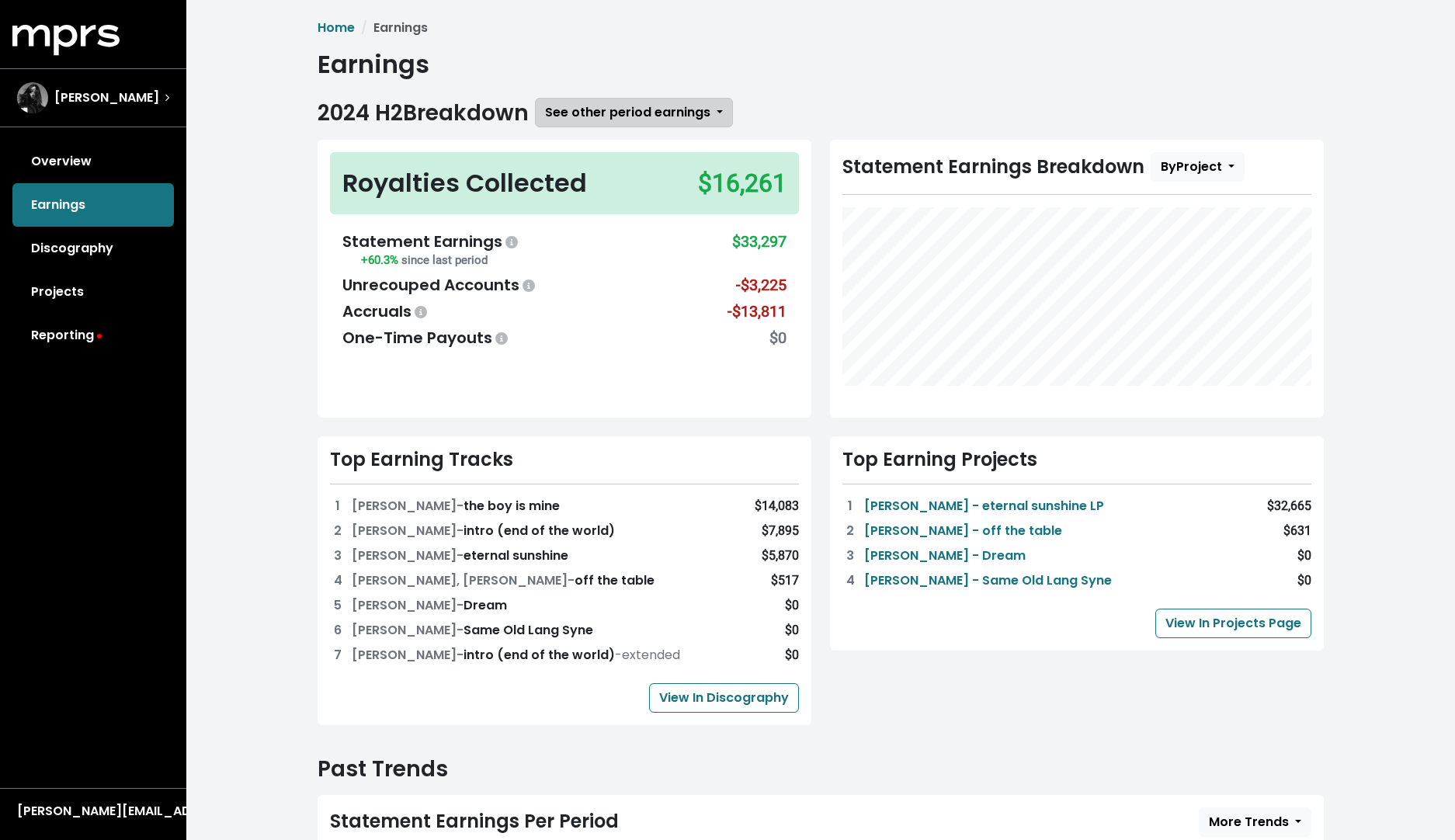
click at [723, 115] on button "See other period earnings" at bounding box center [634, 113] width 198 height 29
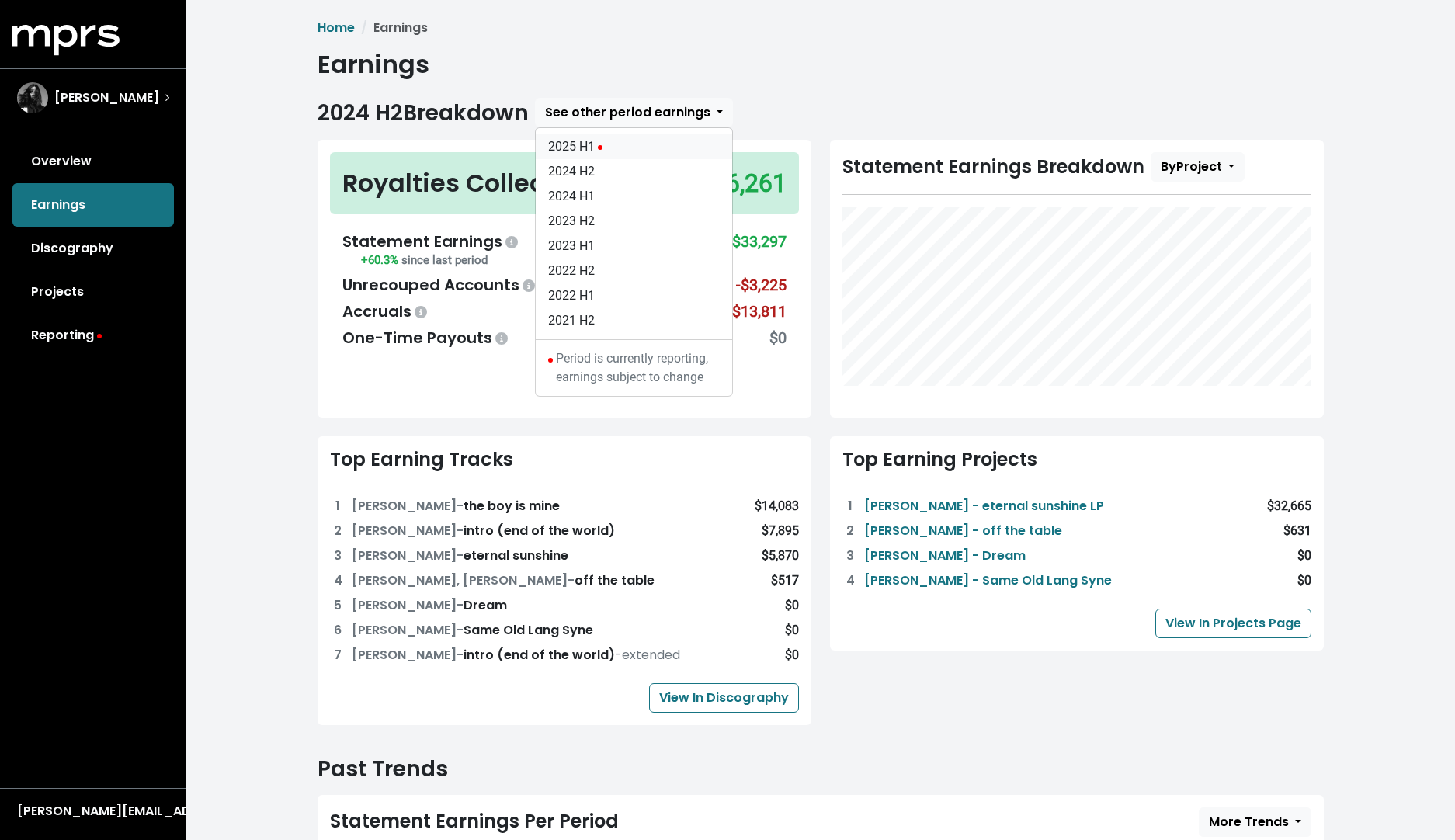
click at [670, 157] on link "2025 H1" at bounding box center [634, 147] width 196 height 25
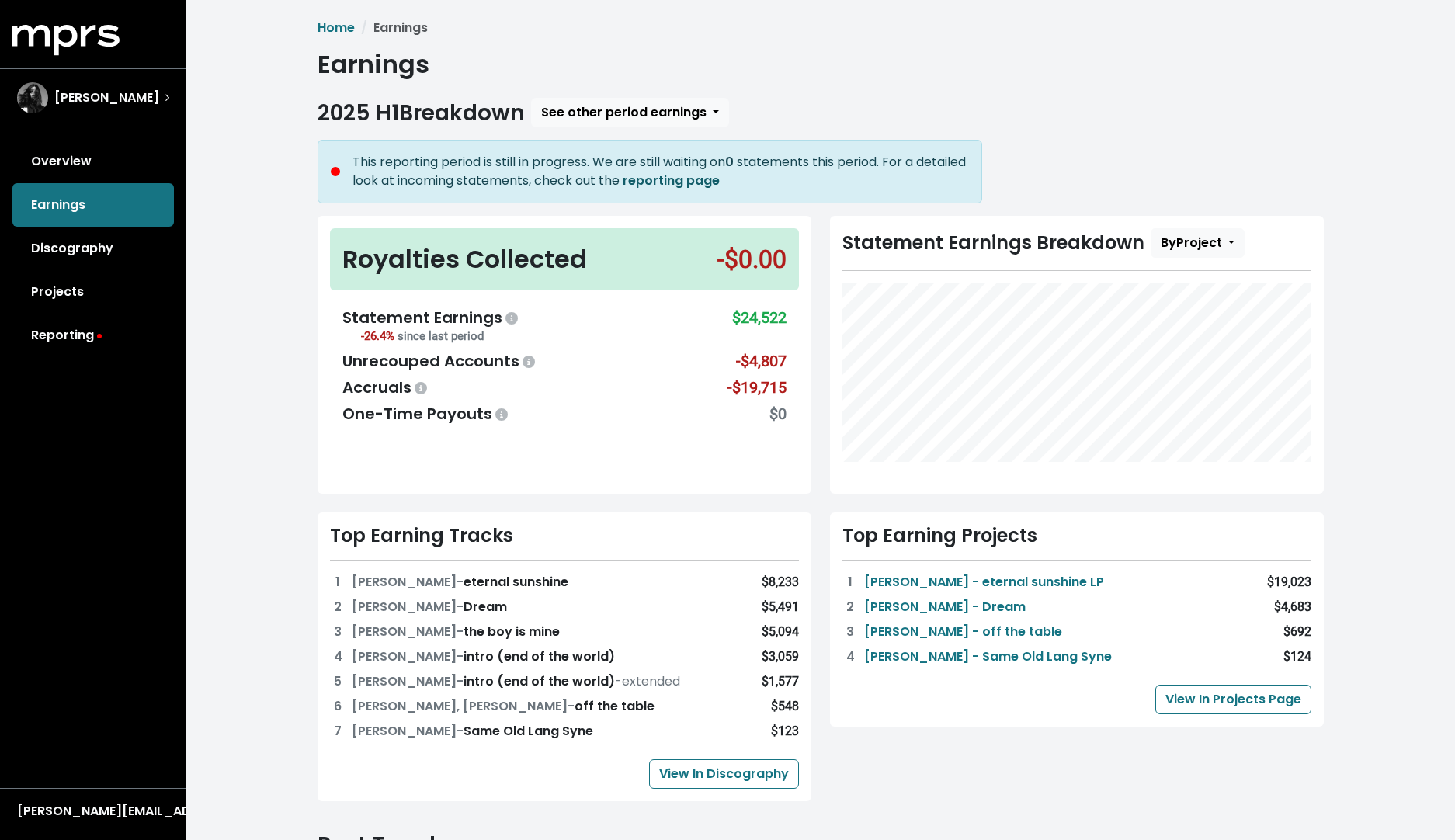
click at [702, 184] on b "reporting page" at bounding box center [672, 181] width 97 height 18
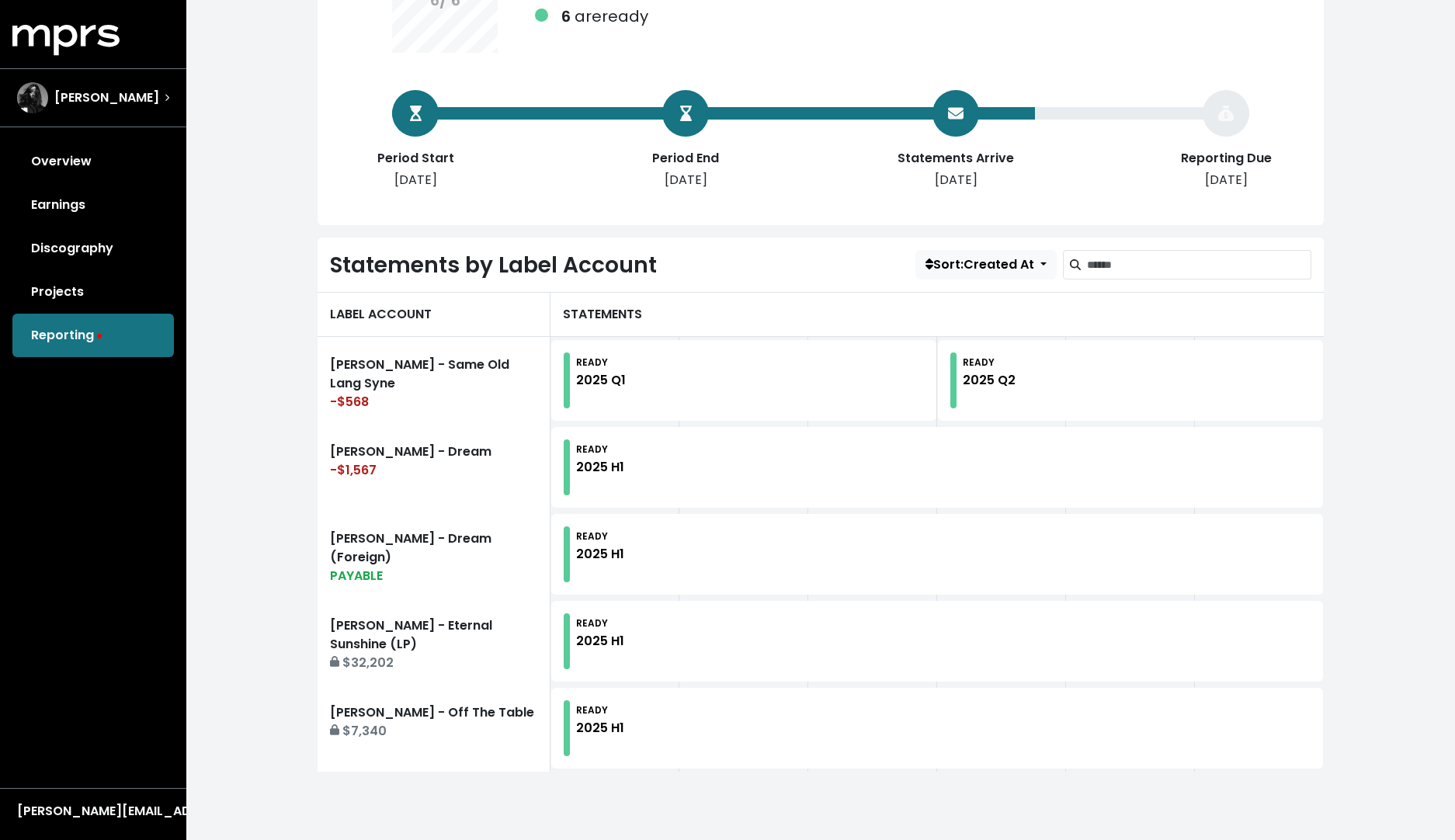
scroll to position [224, 0]
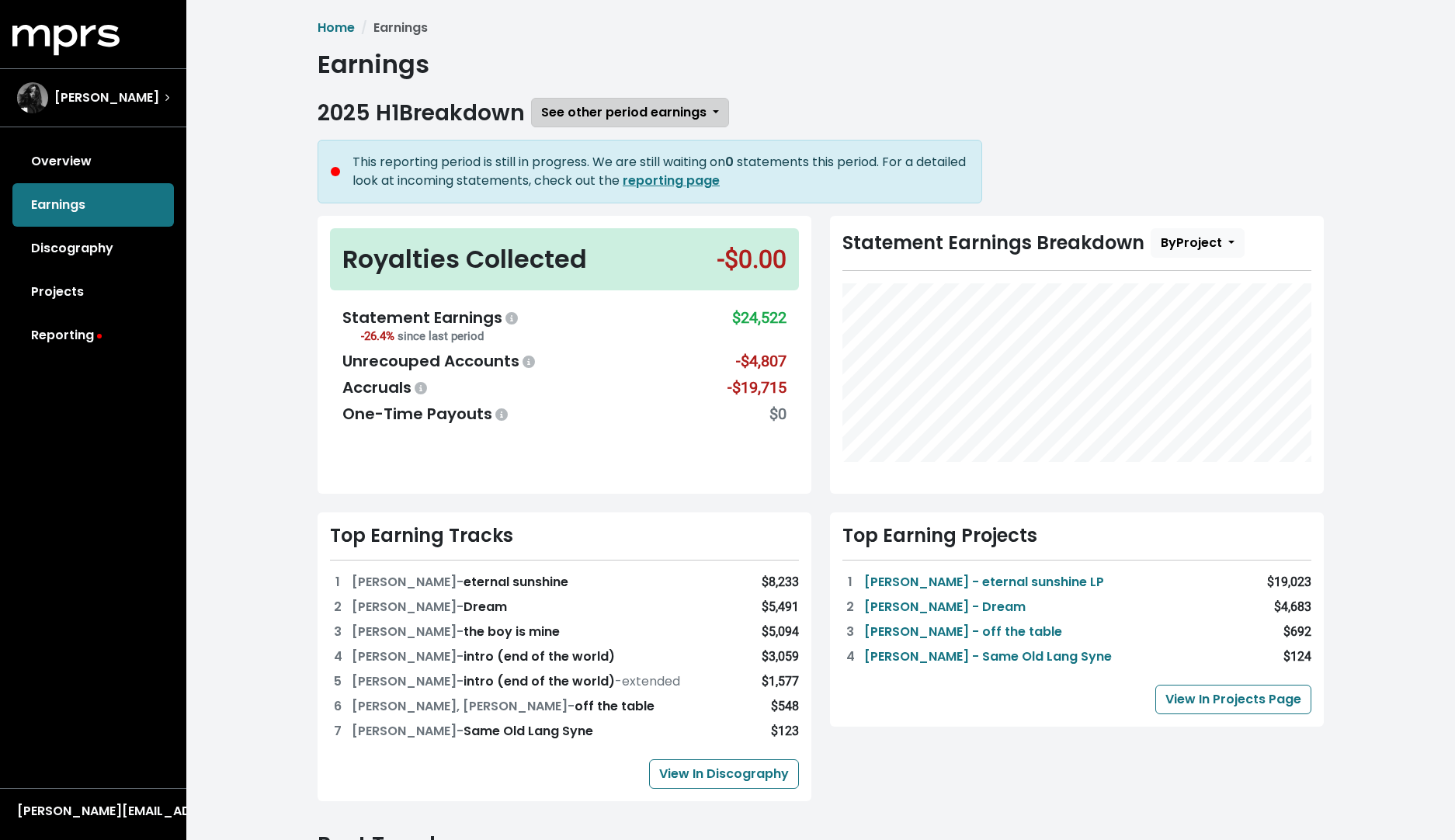
click at [721, 123] on button "See other period earnings" at bounding box center [630, 113] width 198 height 29
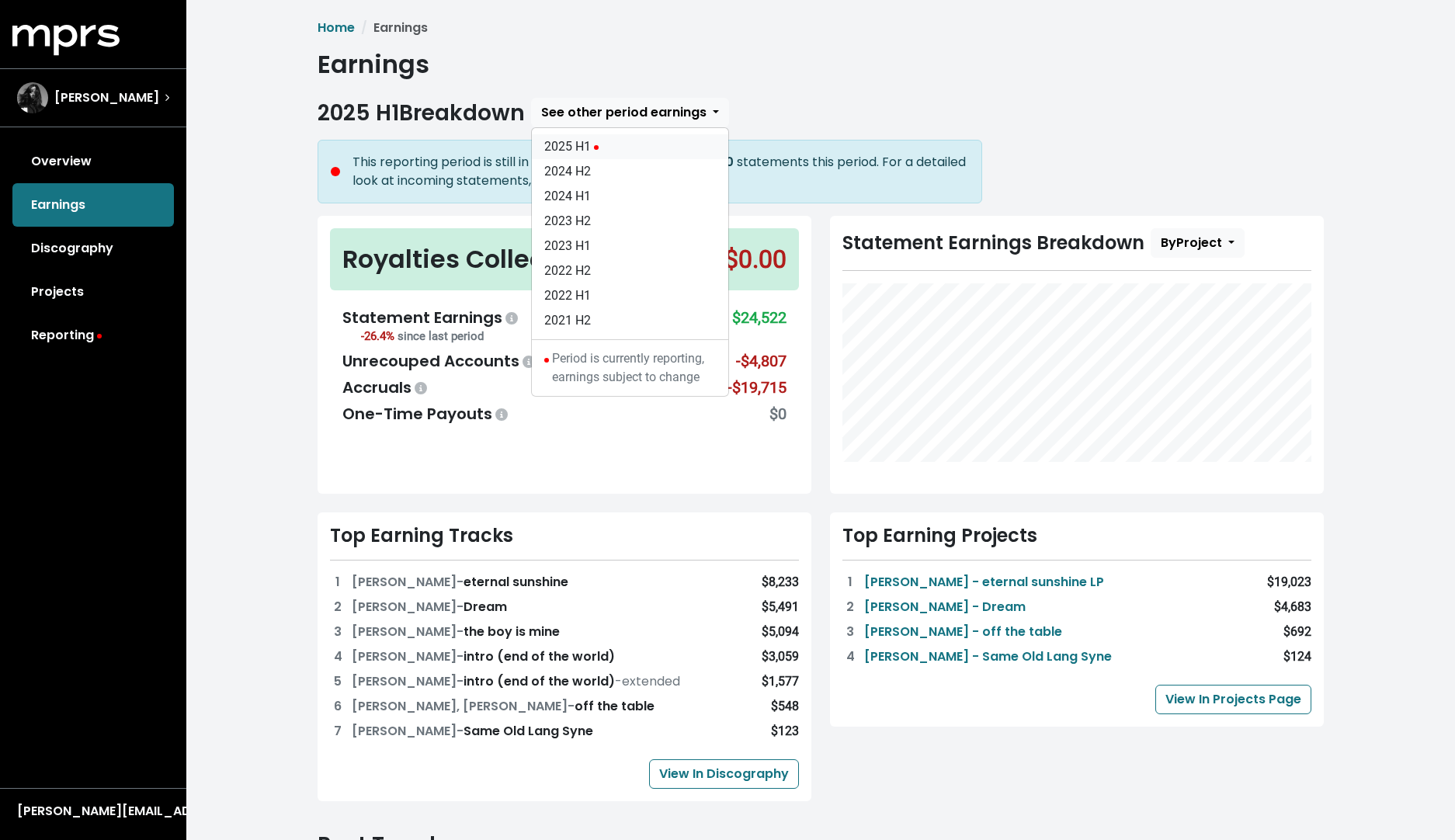
click at [603, 154] on link "2025 H1" at bounding box center [630, 147] width 196 height 25
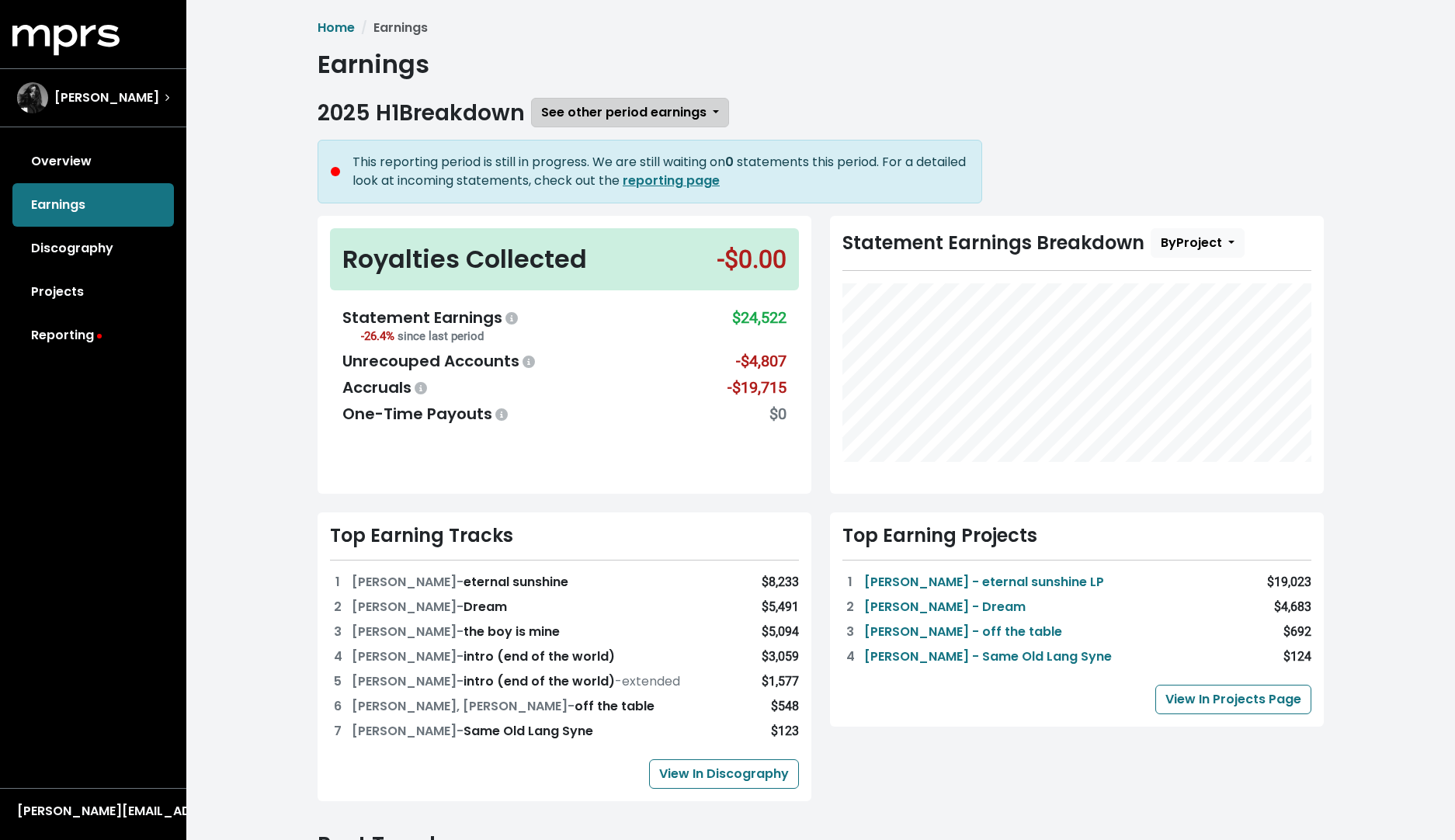
click at [706, 114] on span "See other period earnings" at bounding box center [624, 112] width 165 height 18
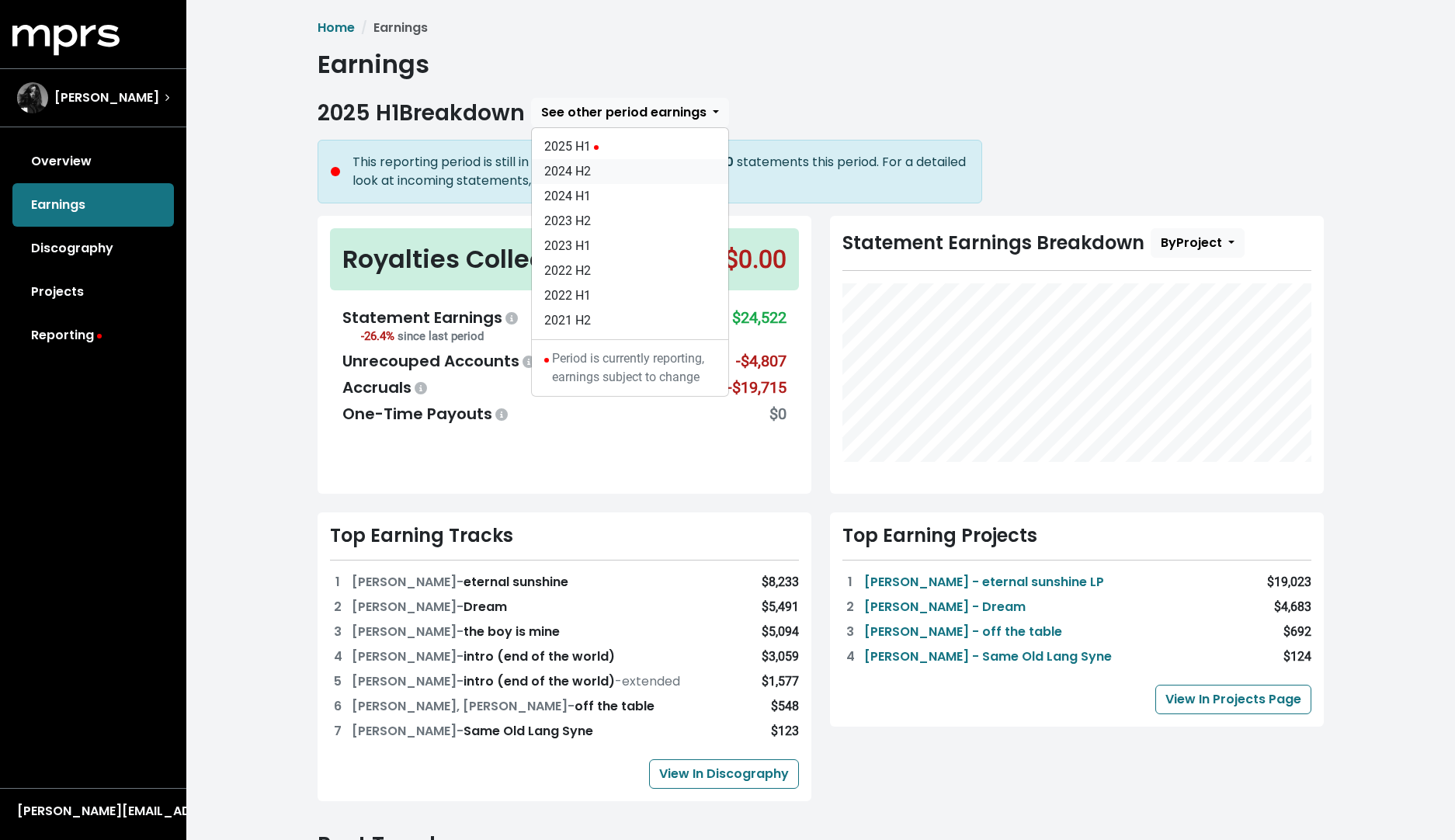
click at [586, 178] on link "2024 H2" at bounding box center [630, 171] width 196 height 25
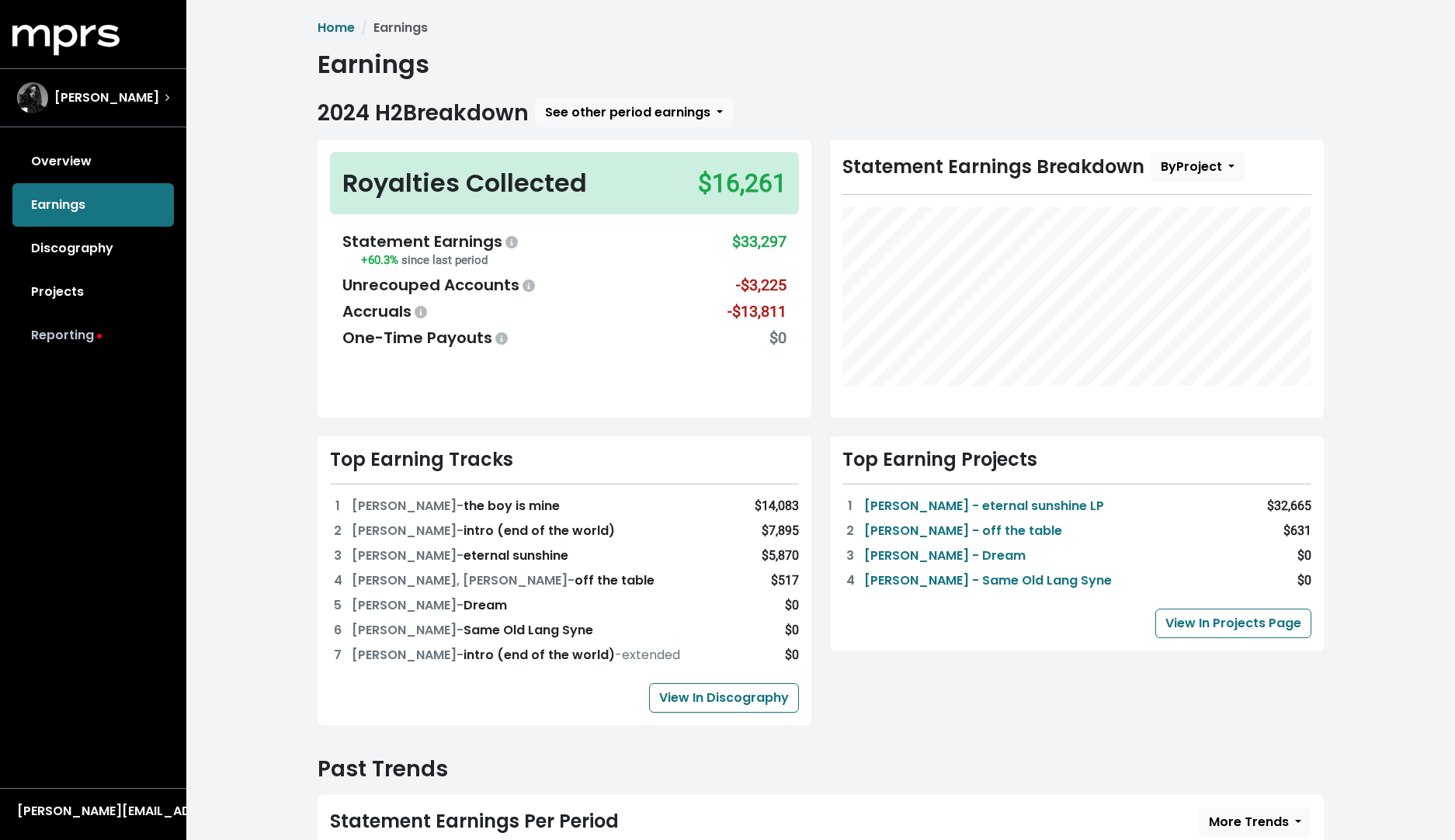
click at [89, 329] on link "Reporting" at bounding box center [92, 336] width 161 height 44
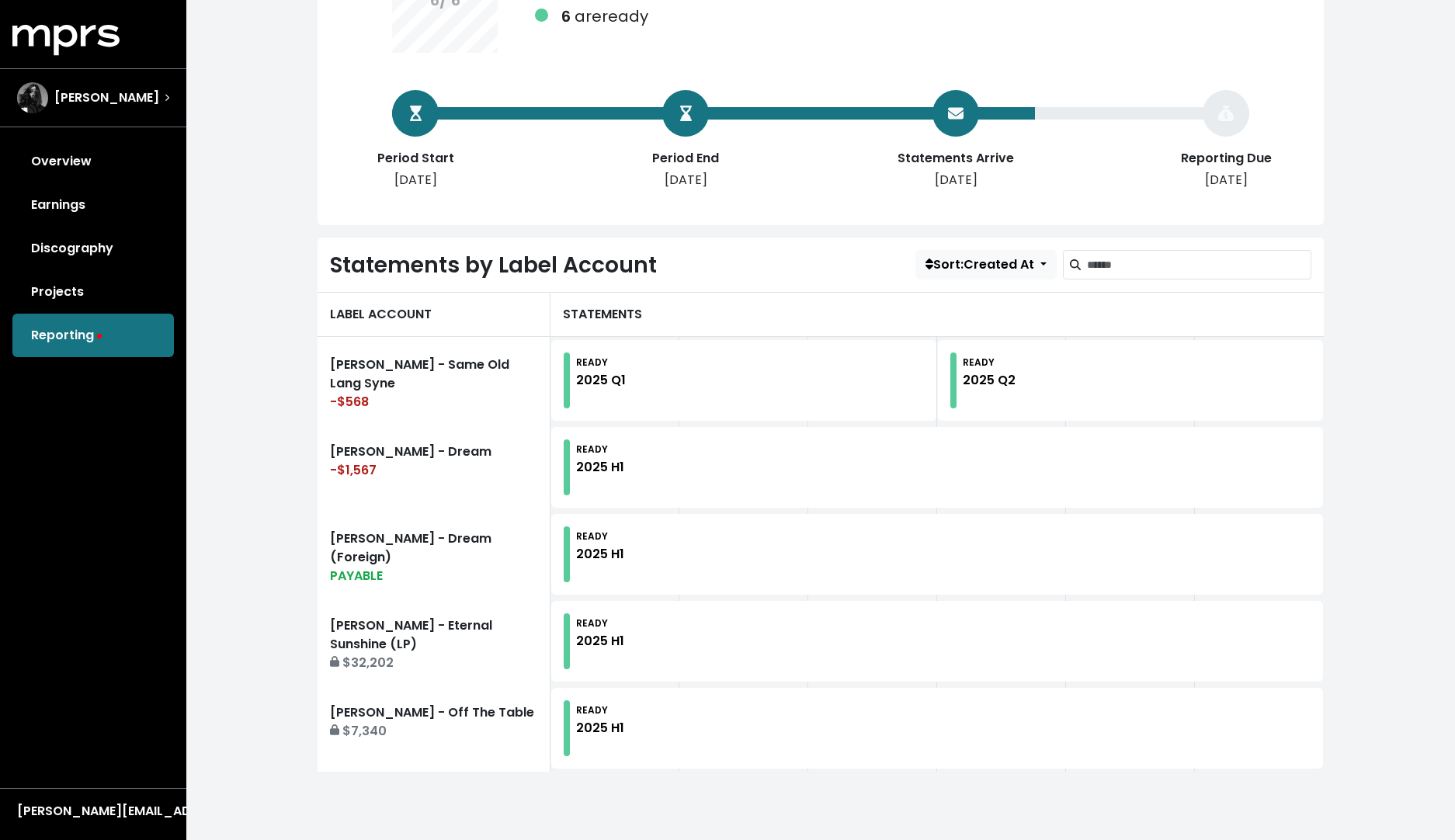
scroll to position [224, 0]
click at [96, 165] on link "Overview" at bounding box center [92, 161] width 161 height 44
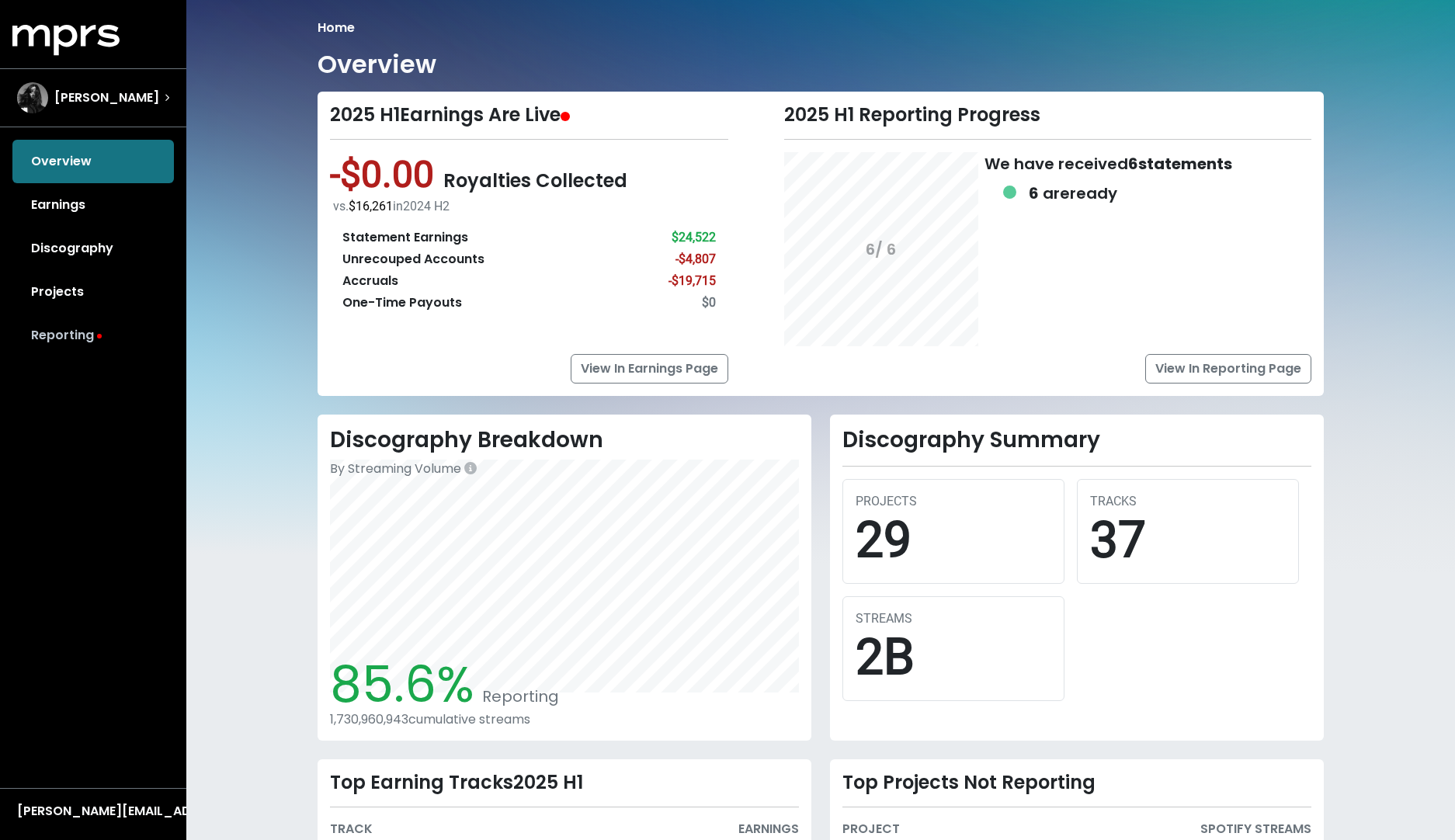
click at [69, 354] on link "Reporting" at bounding box center [92, 336] width 161 height 44
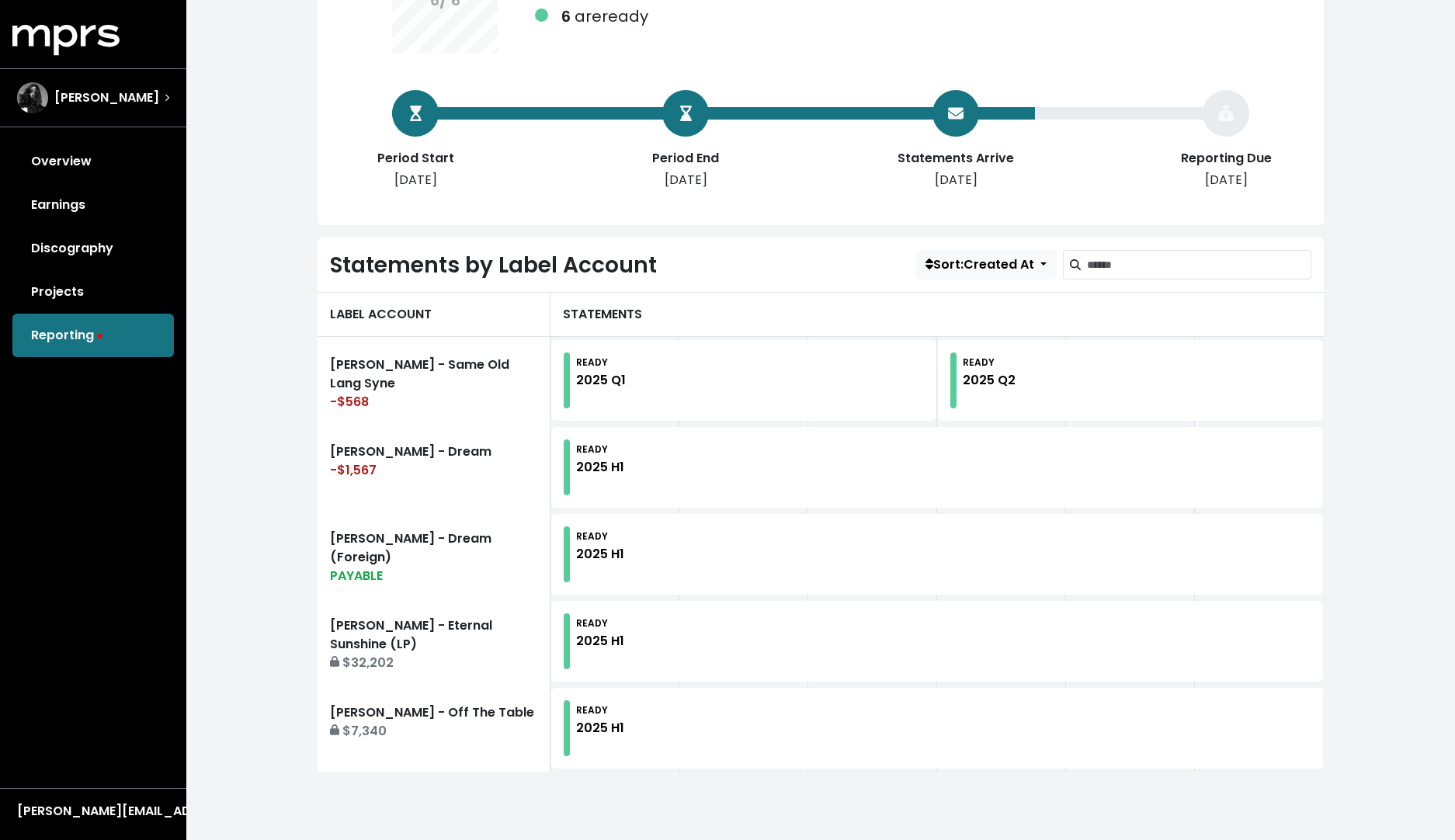
scroll to position [224, 0]
